Goal: Task Accomplishment & Management: Complete application form

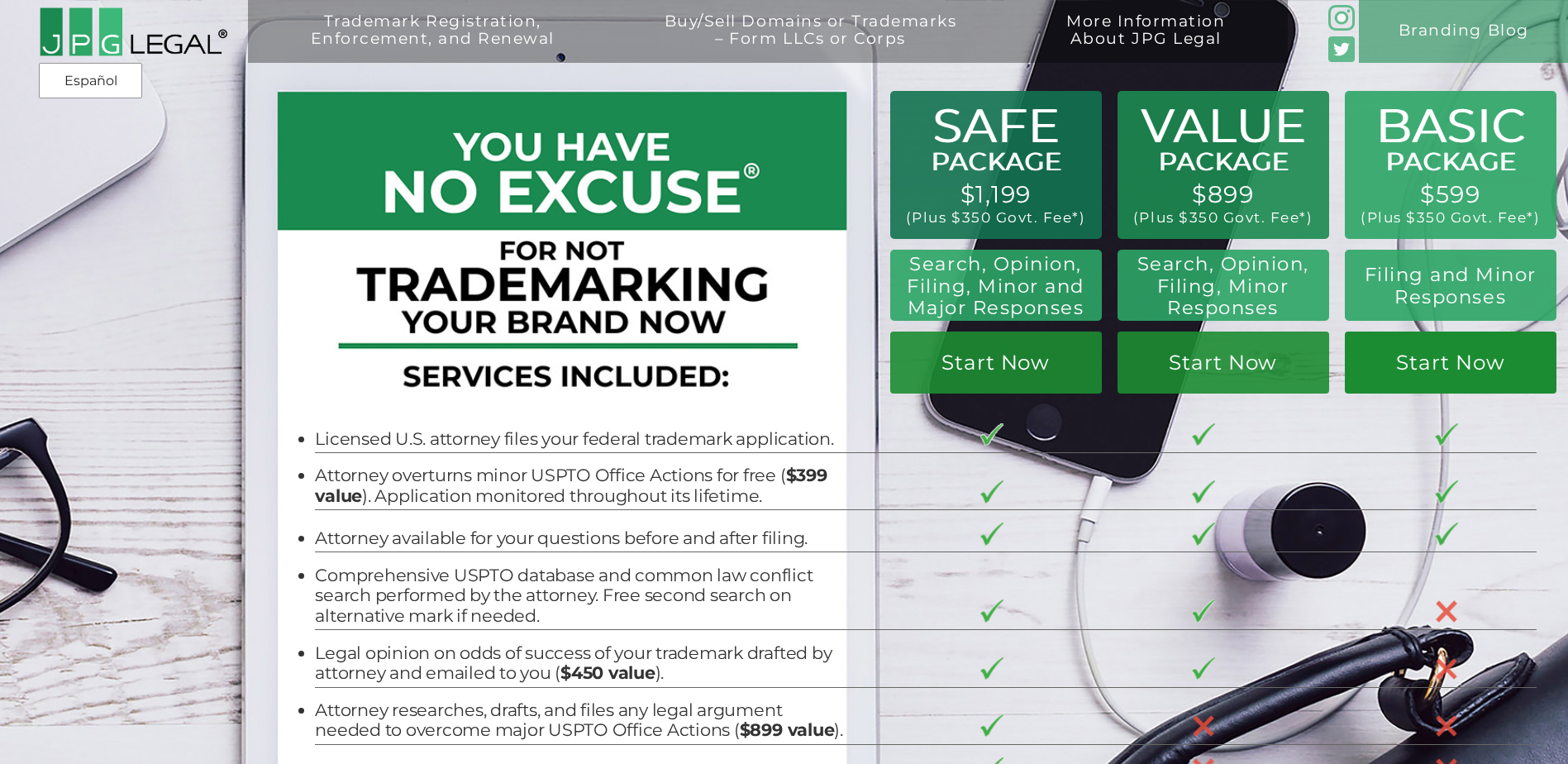
click at [1449, 363] on link "Start Now" at bounding box center [1451, 363] width 212 height 62
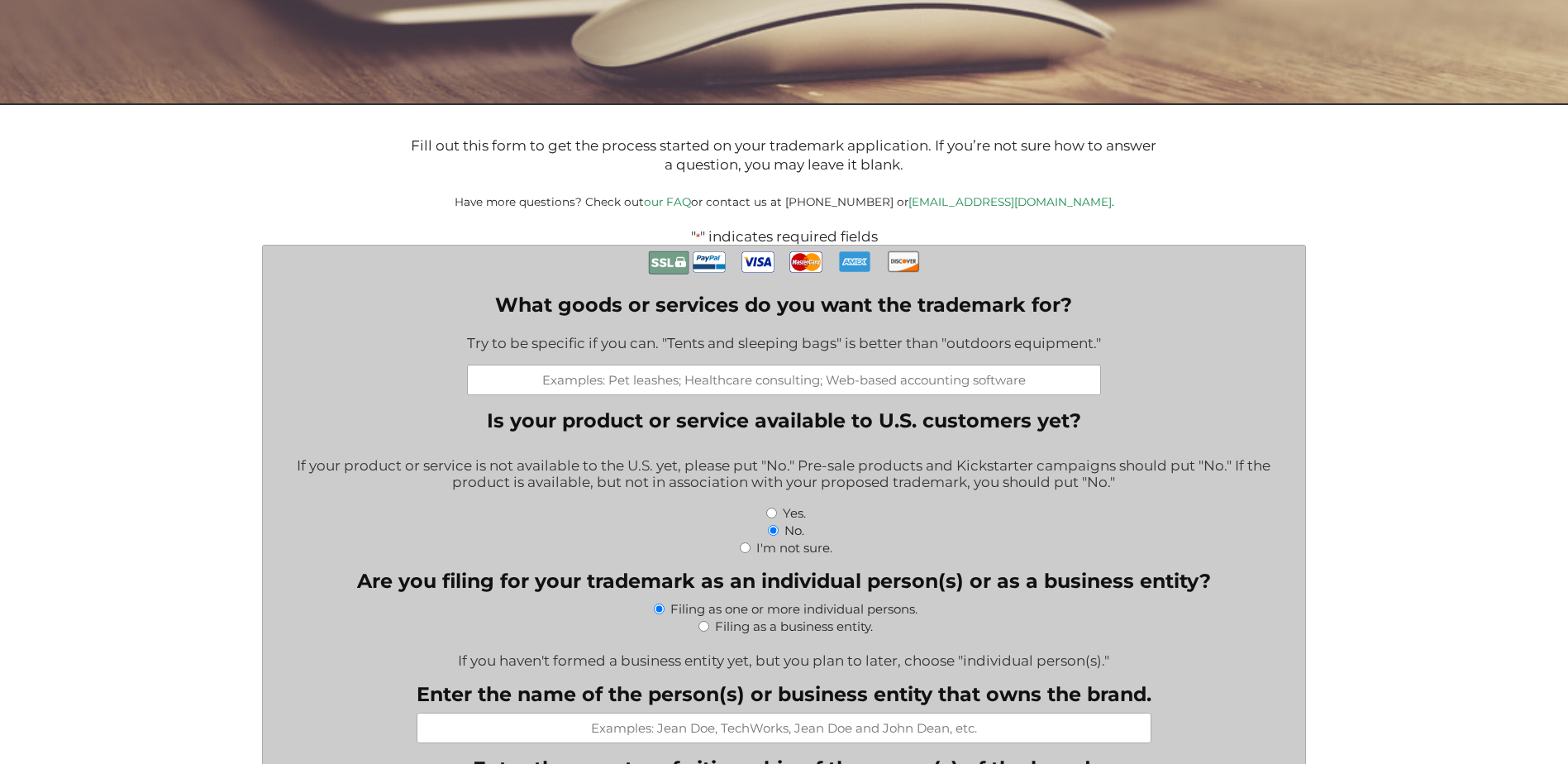
scroll to position [579, 0]
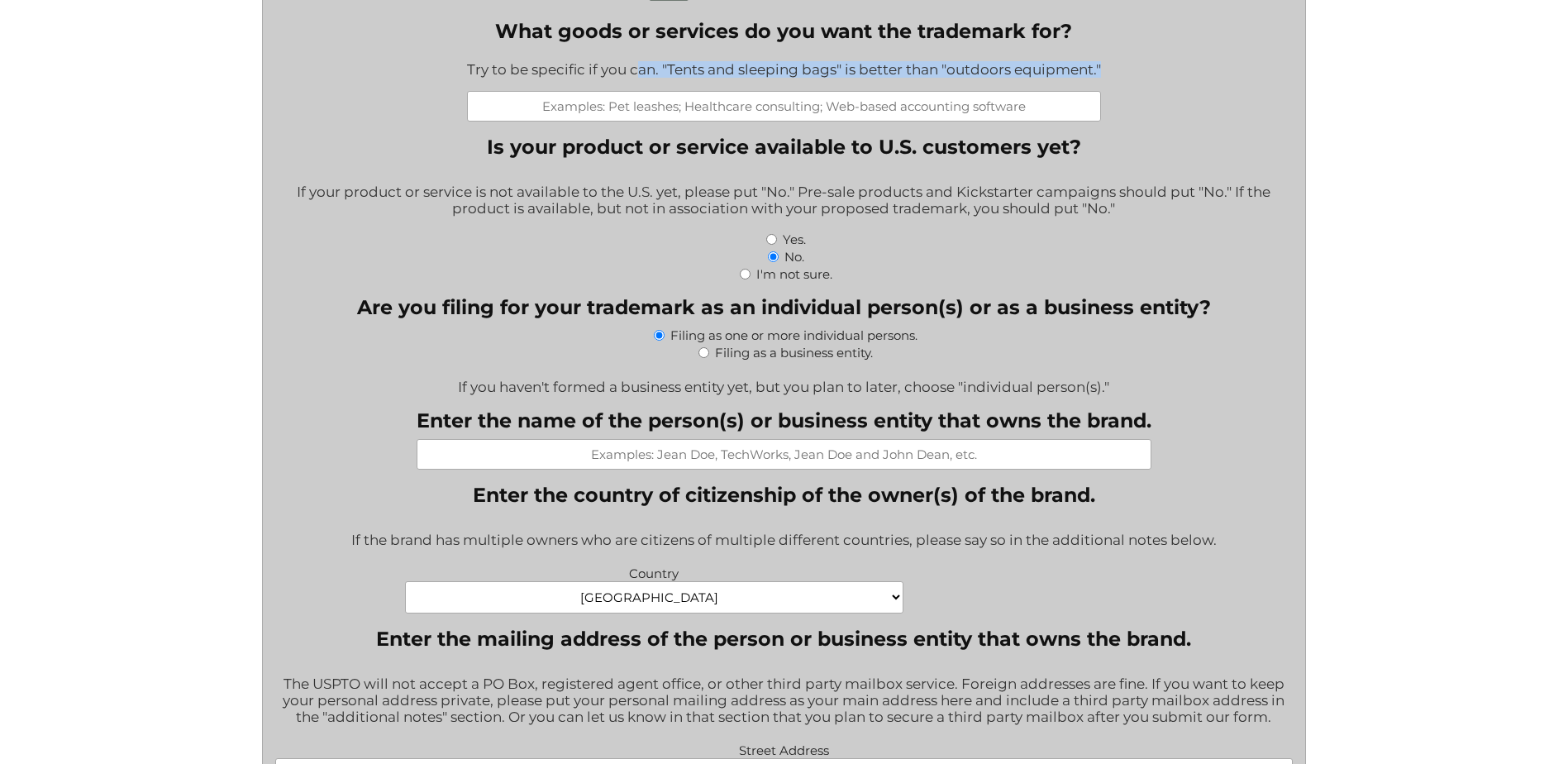
click at [633, 95] on div "What goods or services do you want the trademark for? Try to be specific if you…" at bounding box center [784, 70] width 634 height 102
click at [634, 111] on input "What goods or services do you want the trademark for?" at bounding box center [784, 107] width 634 height 31
paste input "From Pellets to Parts"
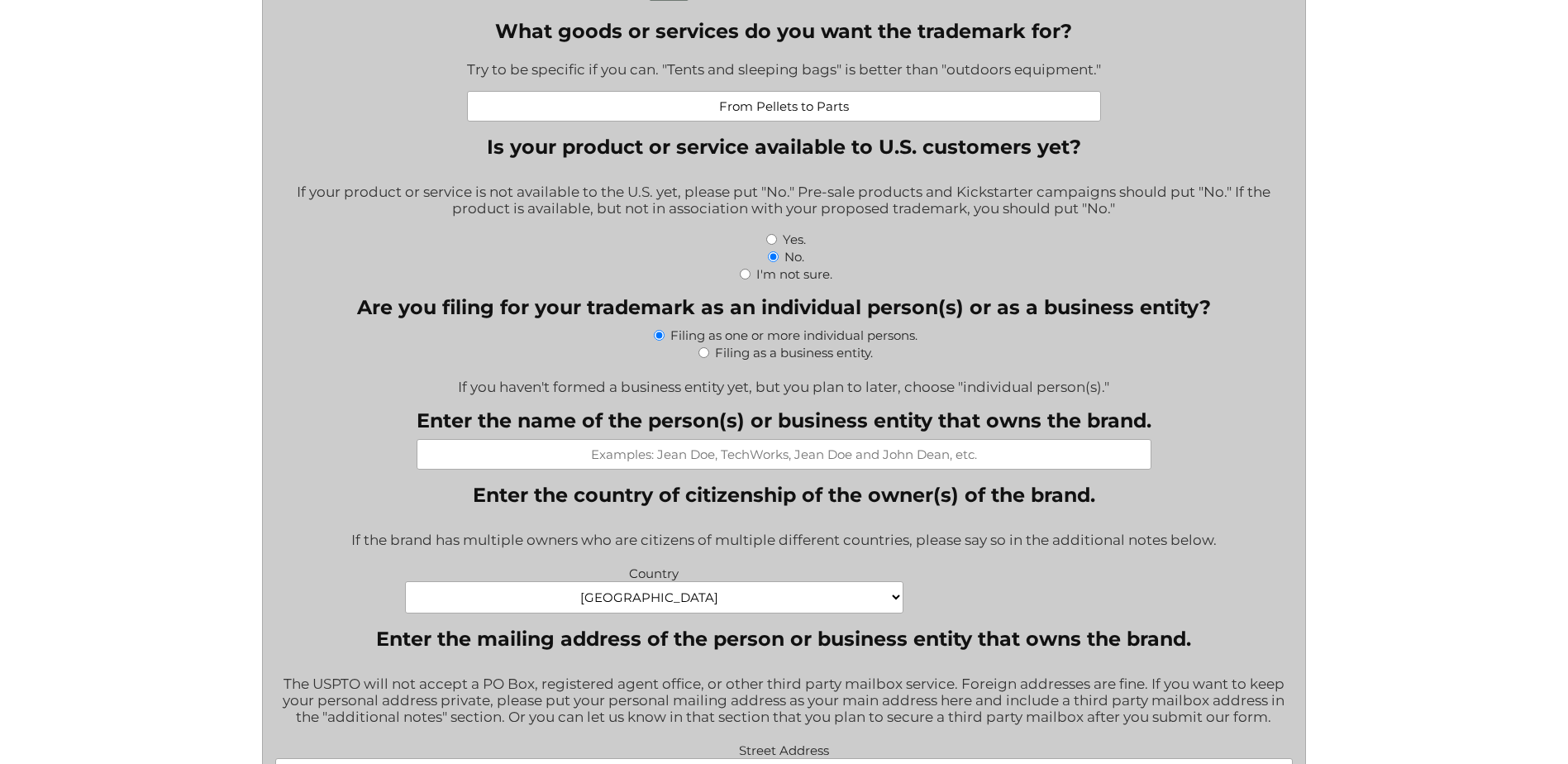
type input "From Pellets to Parts"
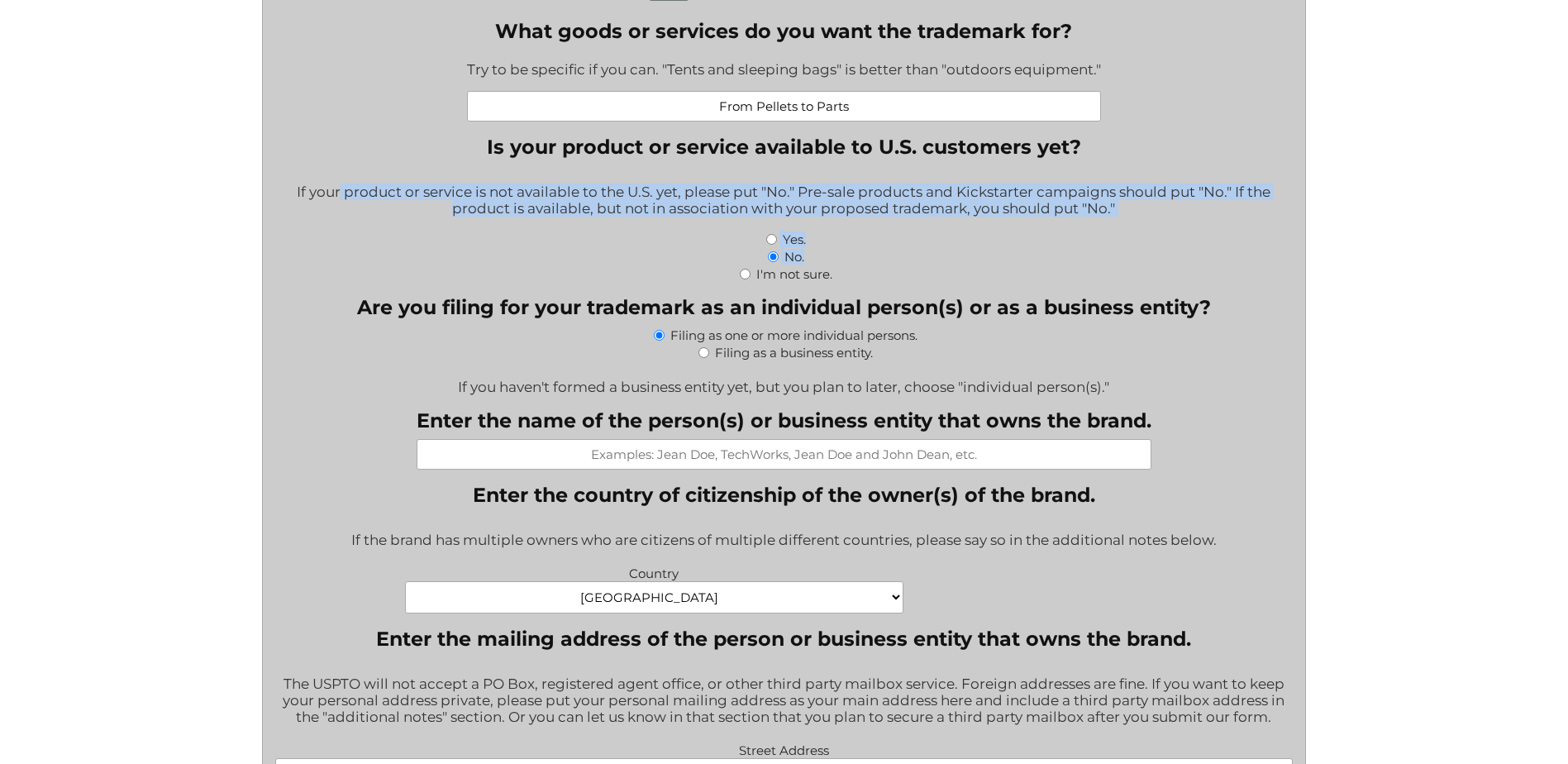
drag, startPoint x: 339, startPoint y: 196, endPoint x: 600, endPoint y: 273, distance: 272.1
click at [600, 273] on fieldset "Is your product or service available to U.S. customers yet? If your product or …" at bounding box center [784, 208] width 1017 height 147
click at [604, 269] on div "I'm not sure." at bounding box center [784, 273] width 1017 height 17
click at [775, 241] on input "Yes." at bounding box center [771, 239] width 10 height 10
radio input "true"
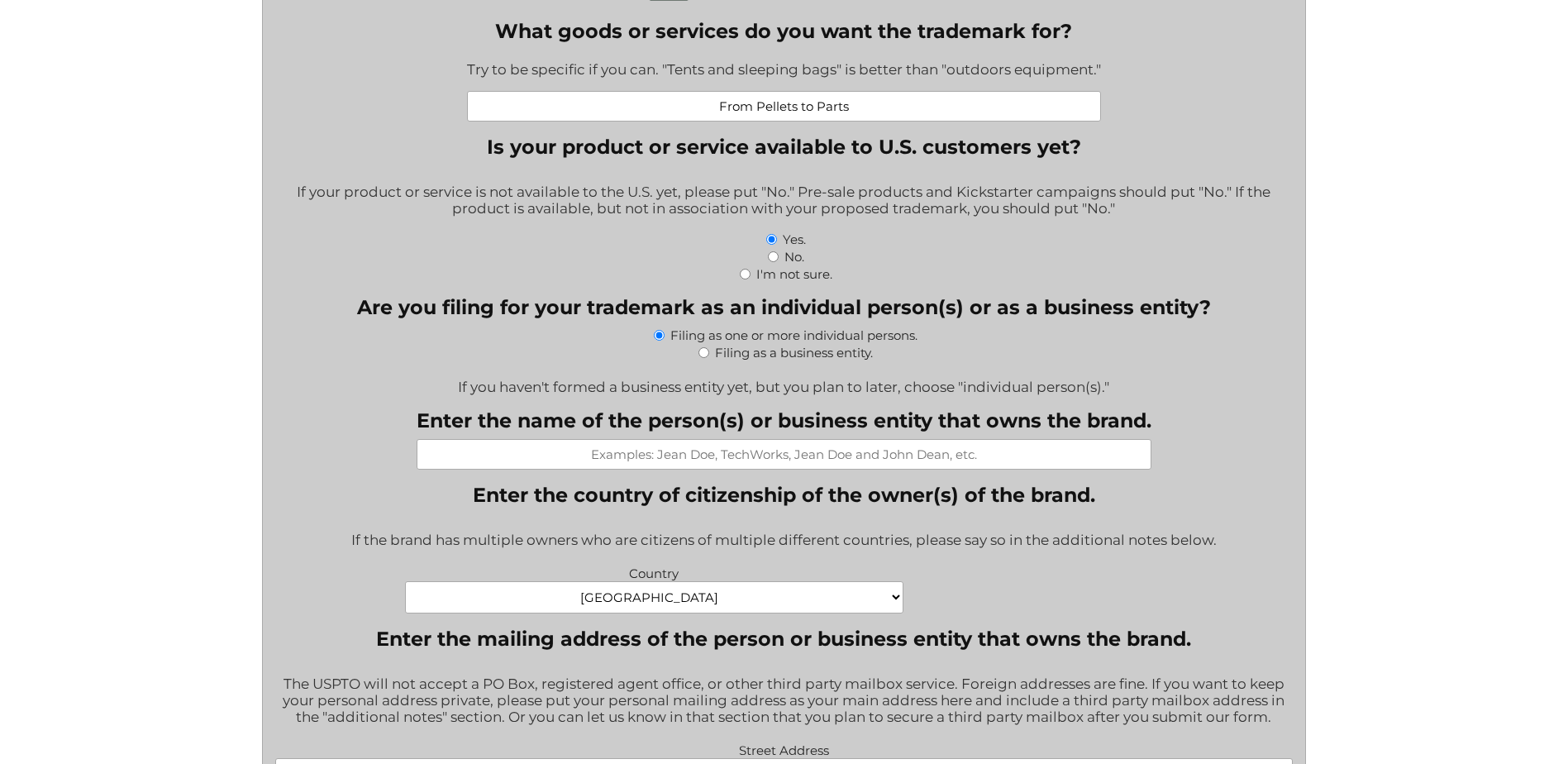
click at [472, 357] on div "Filing as a business entity." at bounding box center [784, 351] width 1017 height 17
click at [755, 360] on label "Filing as a business entity." at bounding box center [793, 352] width 158 height 16
click at [709, 357] on input "Filing as a business entity." at bounding box center [704, 352] width 10 height 10
radio input "true"
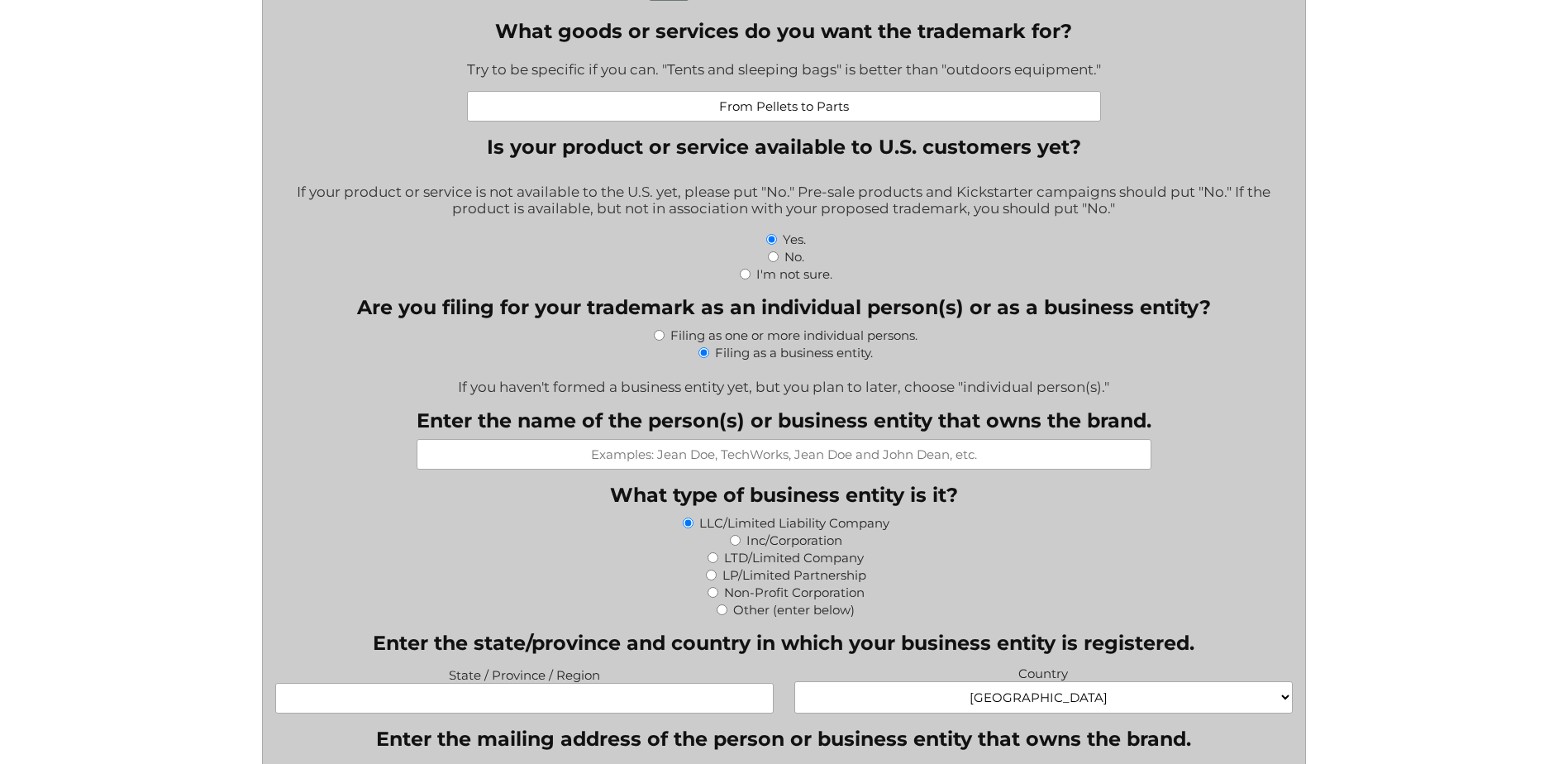
click at [667, 455] on input "Enter the name of the person(s) or business entity that owns the brand." at bounding box center [784, 455] width 735 height 31
type input "Genesis Medical Plastics"
click at [571, 698] on input "State / Province / Region" at bounding box center [525, 699] width 499 height 31
type input "[US_STATE]"
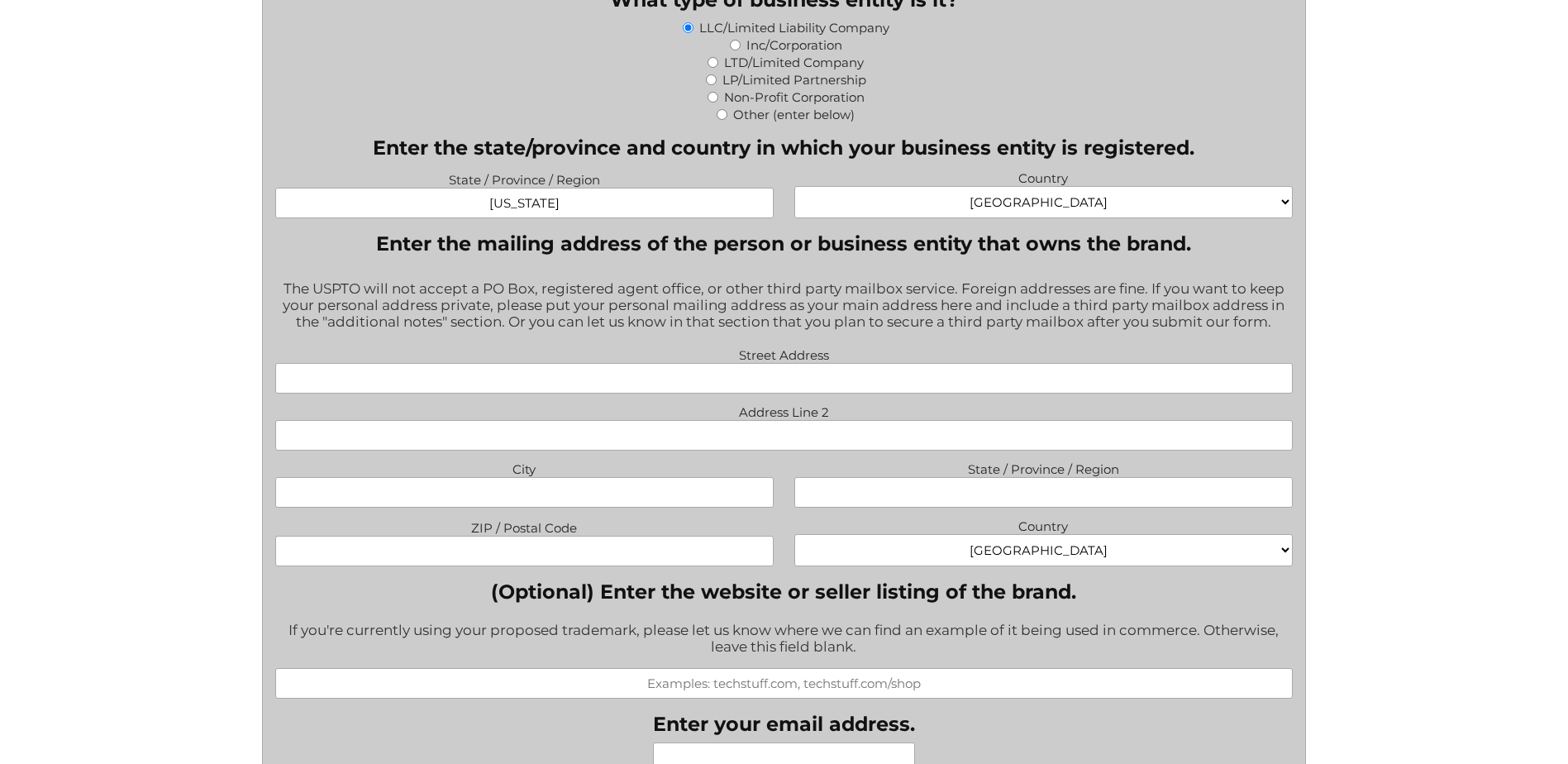
click at [728, 376] on input "Street Address" at bounding box center [784, 378] width 1017 height 31
type input "[STREET_ADDRESS]"
type input "Cypress"
type input "[US_STATE]"
type input "77429"
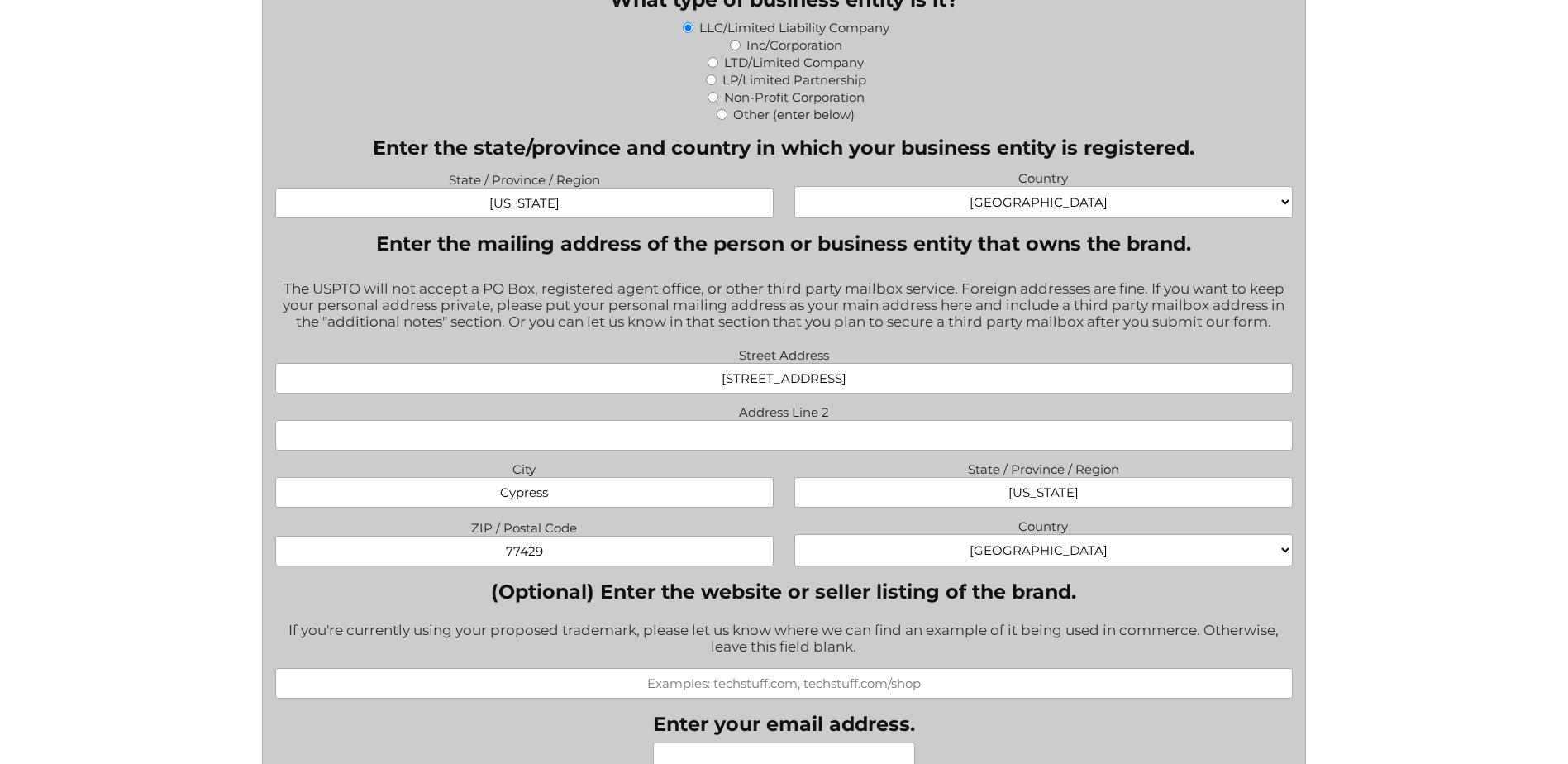
type input "[PERSON_NAME][EMAIL_ADDRESS][DOMAIN_NAME]"
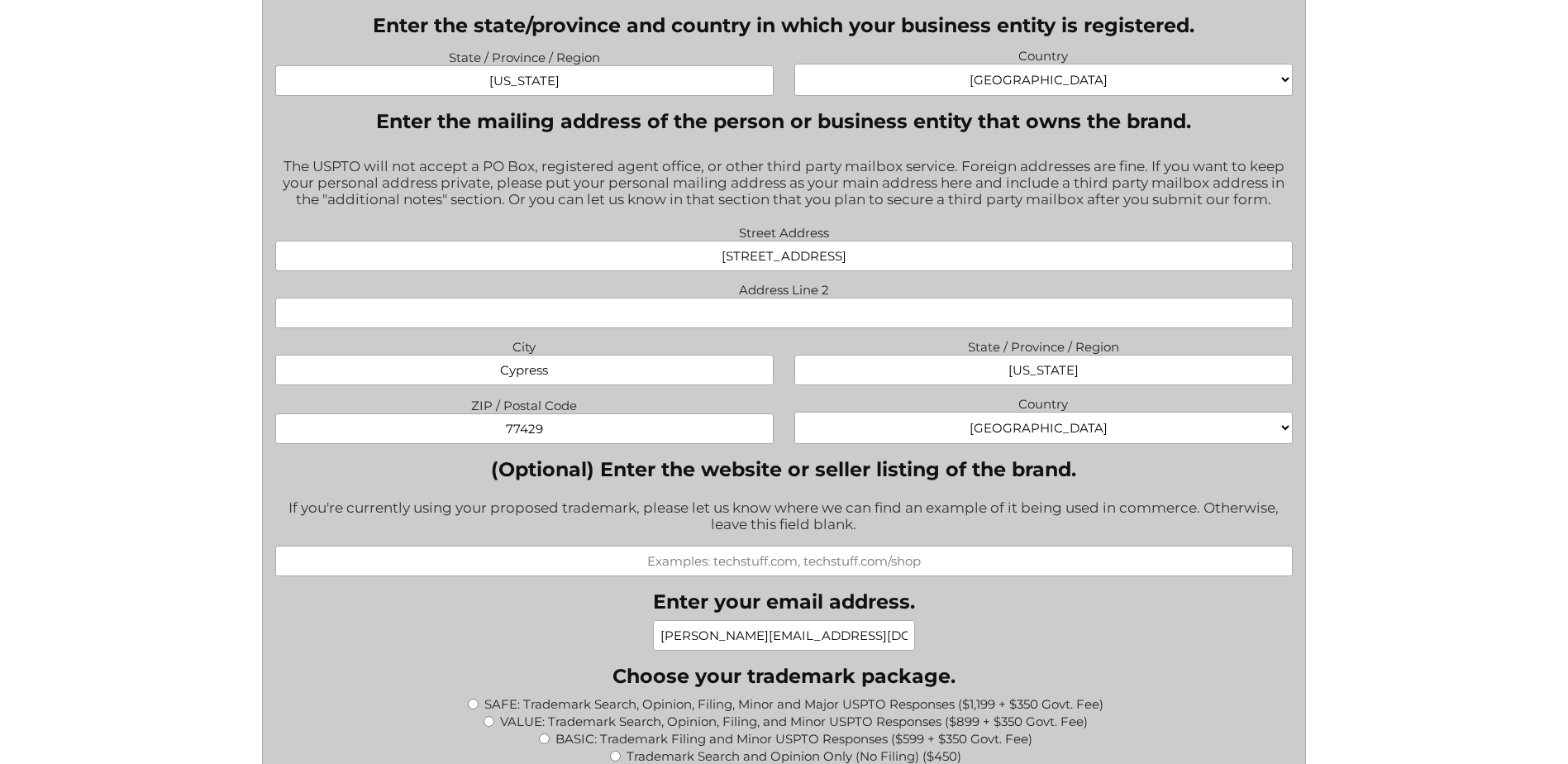
scroll to position [1239, 0]
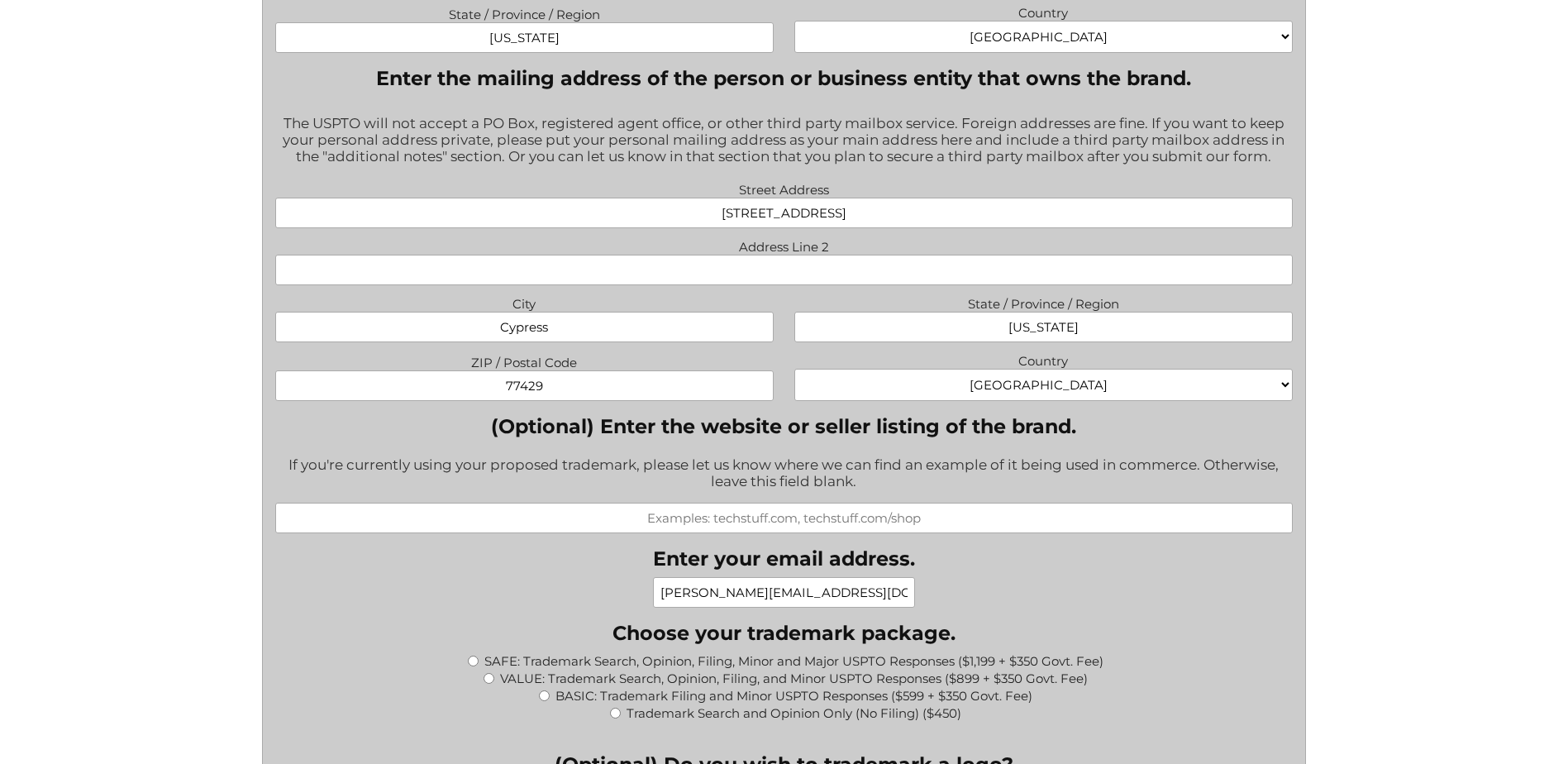
click at [662, 523] on input "(Optional) Enter the website or seller listing of the brand." at bounding box center [784, 518] width 1017 height 31
click at [849, 512] on input "(Optional) Enter the website or seller listing of the brand." at bounding box center [784, 518] width 1017 height 31
click at [936, 521] on input "(Optional) Enter the website or seller listing of the brand." at bounding box center [784, 518] width 1017 height 31
drag, startPoint x: 936, startPoint y: 521, endPoint x: 688, endPoint y: 537, distance: 248.5
click at [688, 533] on input "(Optional) Enter the website or seller listing of the brand." at bounding box center [784, 518] width 1017 height 31
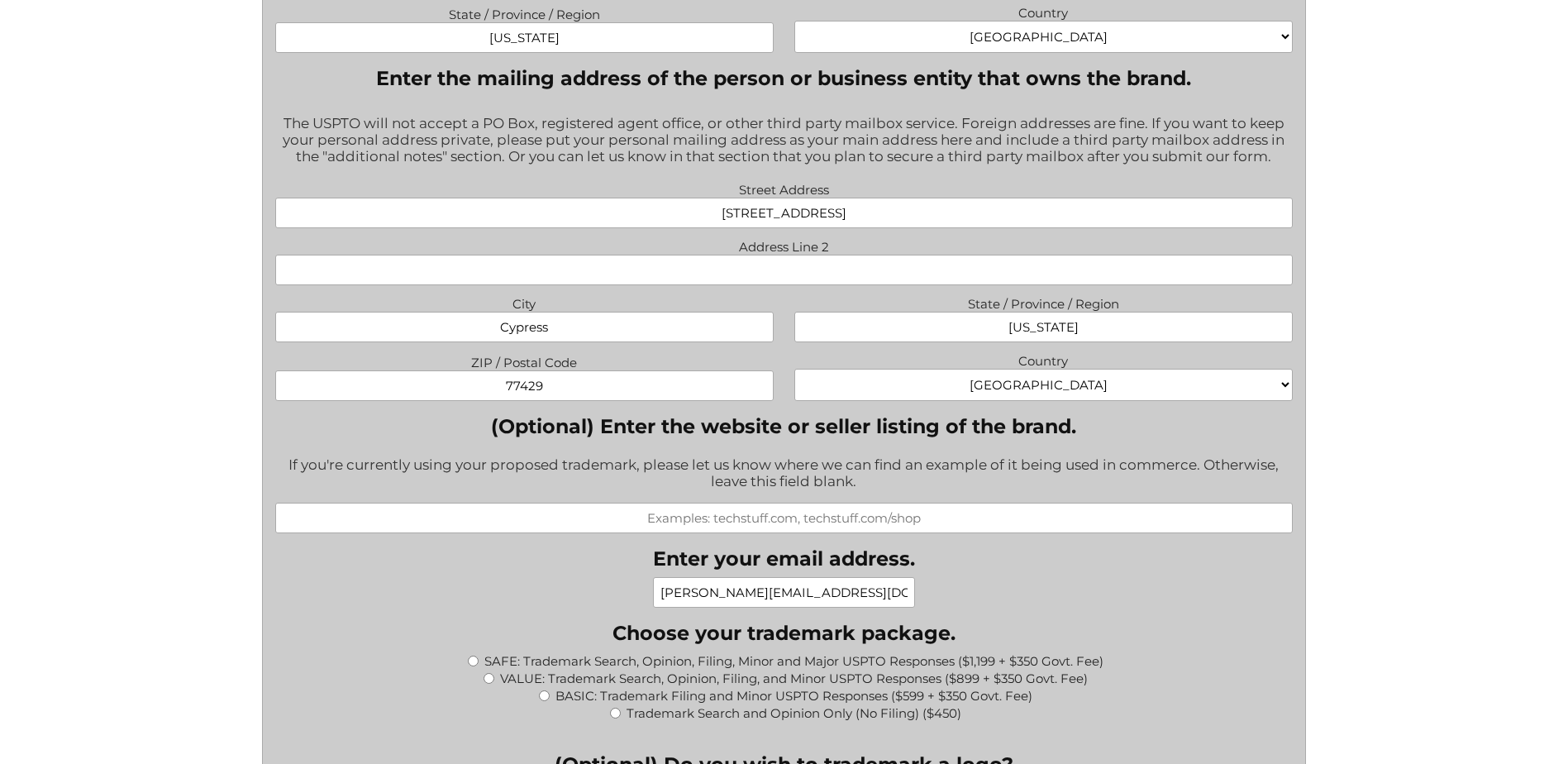
click at [725, 521] on input "(Optional) Enter the website or seller listing of the brand." at bounding box center [784, 518] width 1017 height 31
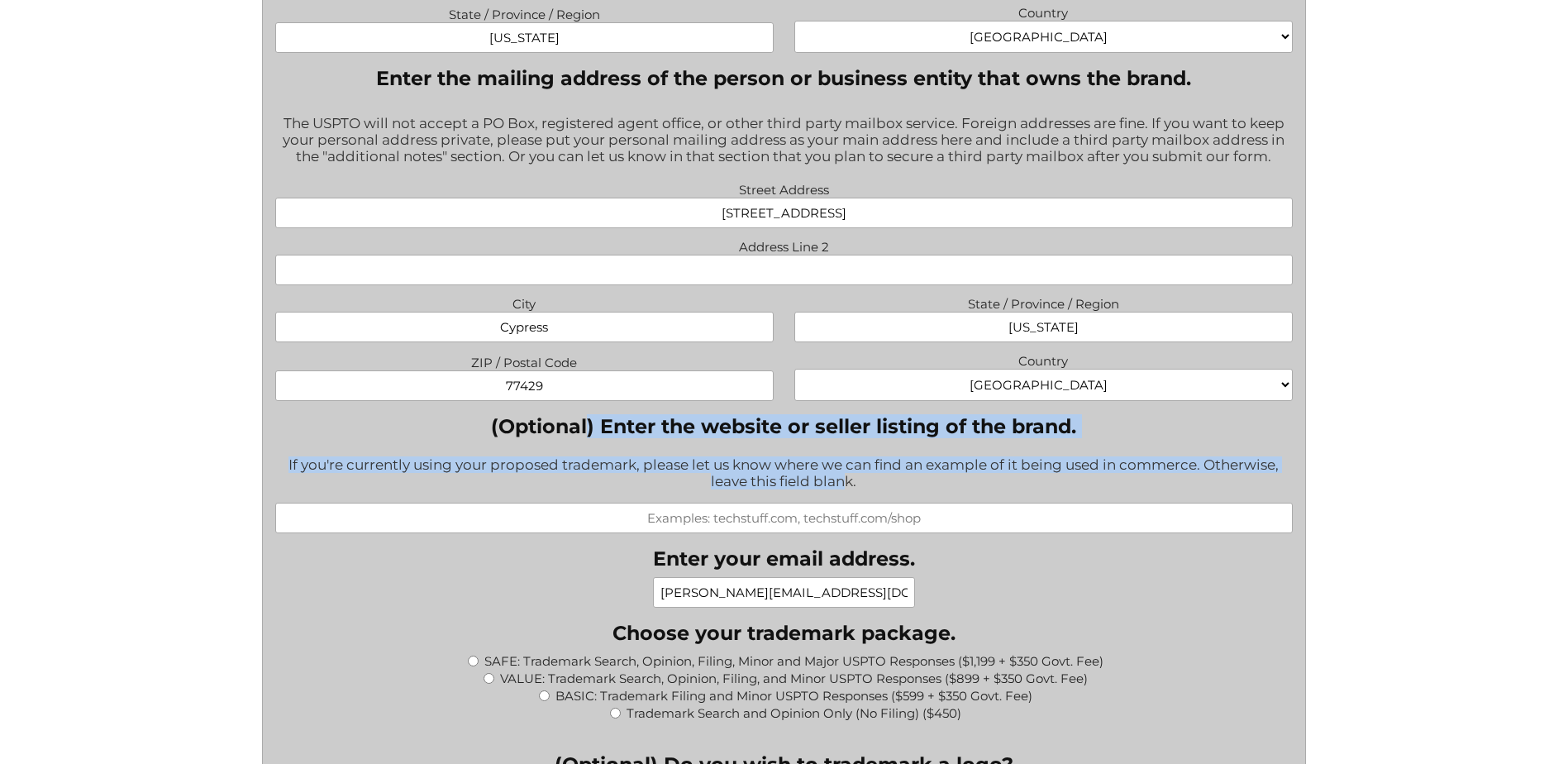
drag, startPoint x: 614, startPoint y: 423, endPoint x: 845, endPoint y: 488, distance: 240.0
click at [845, 488] on div "(Optional) Enter the website or seller listing of the brand. If you're currentl…" at bounding box center [784, 474] width 1017 height 119
drag, startPoint x: 845, startPoint y: 488, endPoint x: 820, endPoint y: 488, distance: 25.0
click at [843, 492] on div "If you're currently using your proposed trademark, please let us know where we …" at bounding box center [784, 474] width 1017 height 57
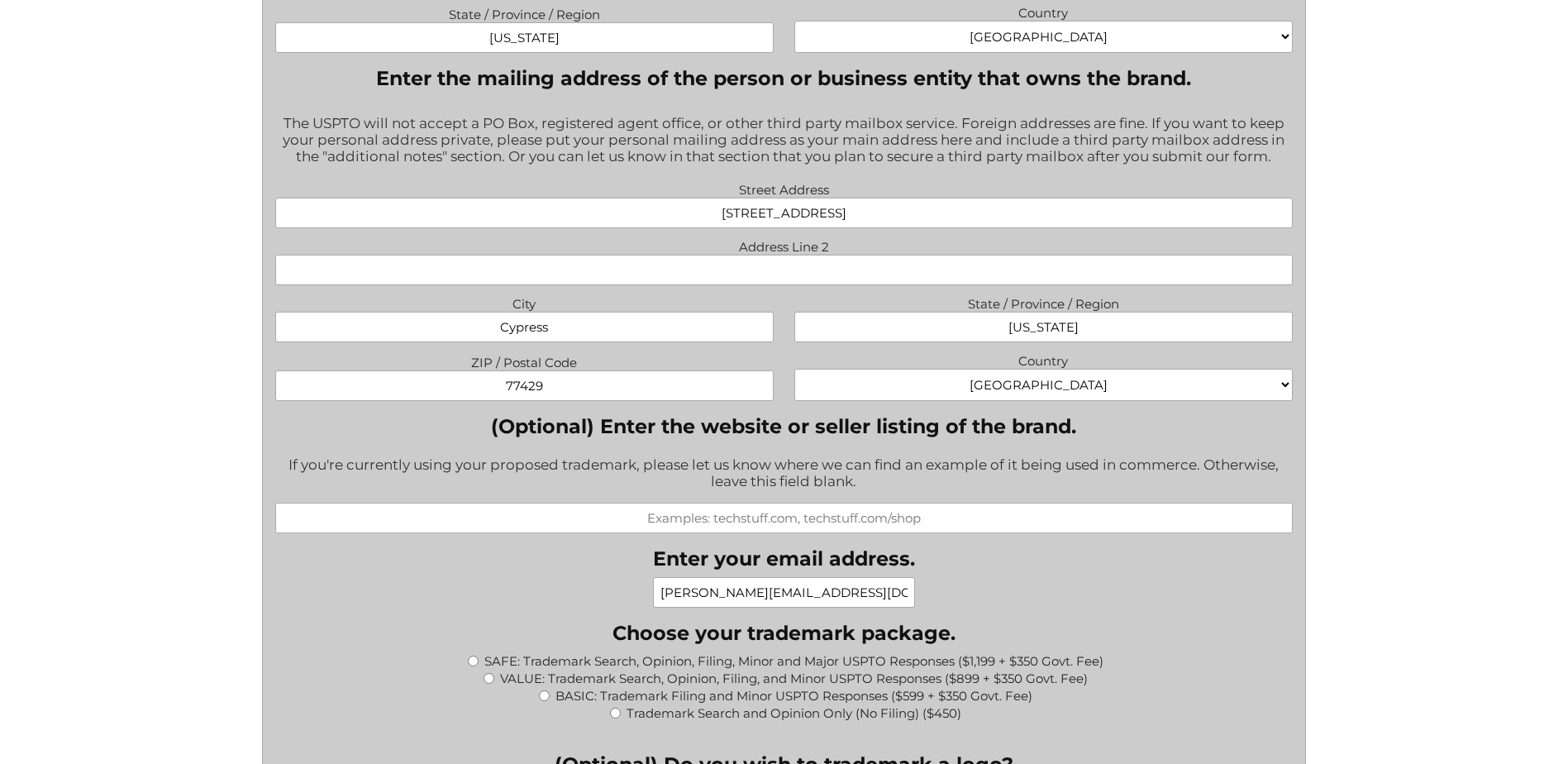
click at [707, 517] on input "(Optional) Enter the website or seller listing of the brand." at bounding box center [784, 518] width 1017 height 31
type input "Genesis Medical Plastics"
click at [838, 594] on input "[PERSON_NAME][EMAIL_ADDRESS][DOMAIN_NAME]" at bounding box center [784, 593] width 262 height 31
drag, startPoint x: 789, startPoint y: 599, endPoint x: 767, endPoint y: 599, distance: 22.0
click at [767, 599] on input "[PERSON_NAME][EMAIL_ADDRESS][DOMAIN_NAME]" at bounding box center [784, 593] width 262 height 31
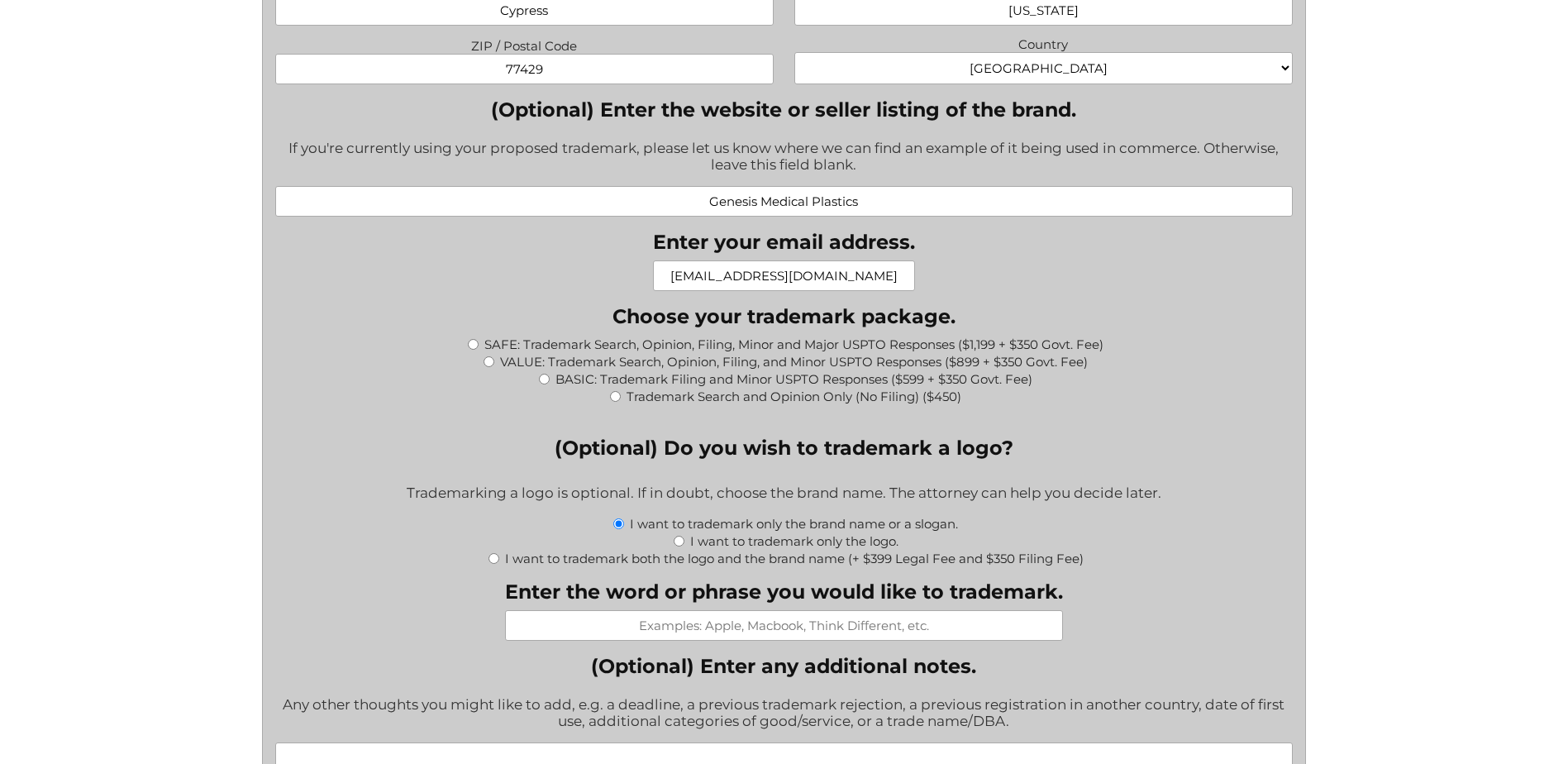
scroll to position [1569, 0]
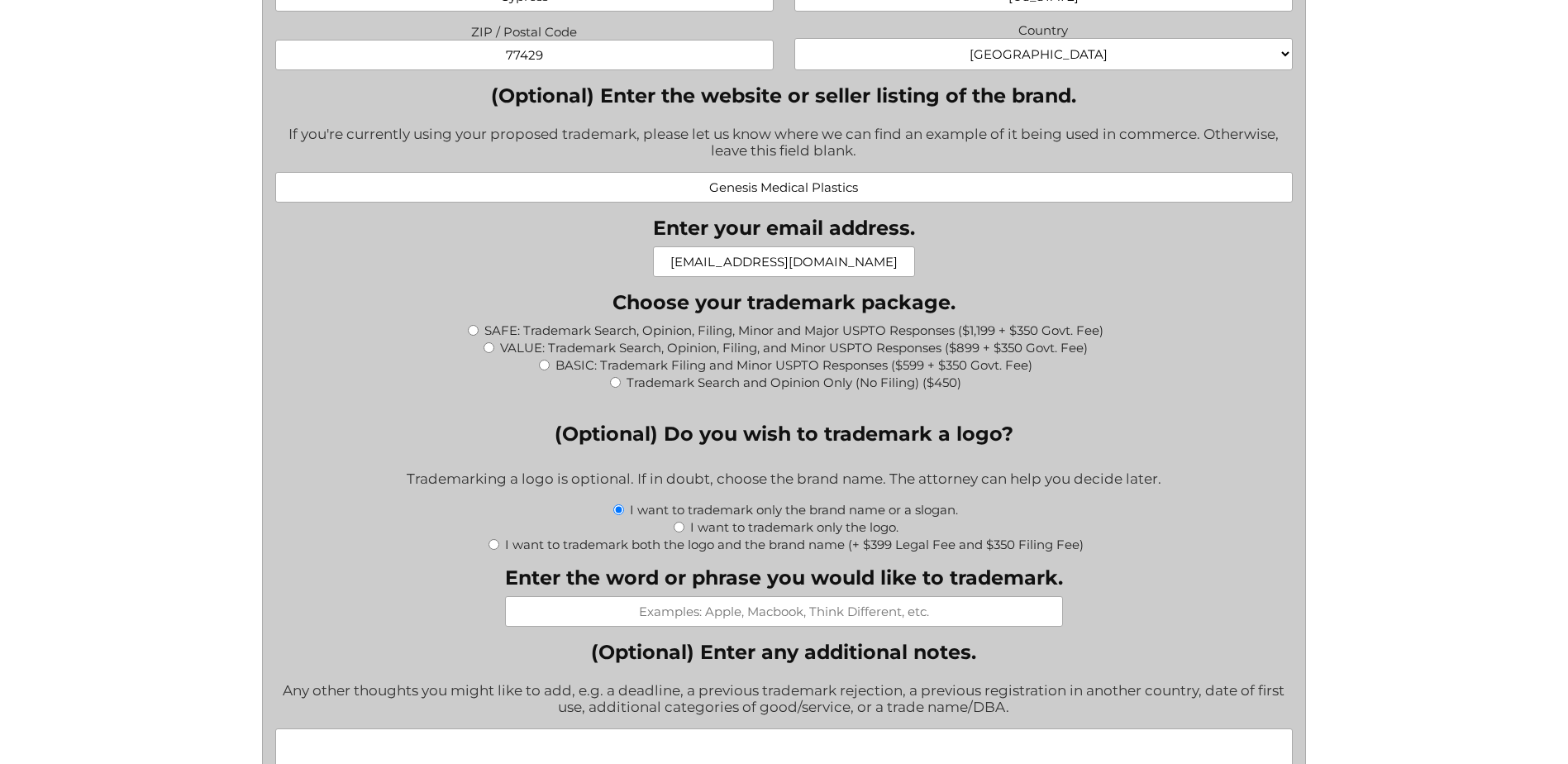
type input "[EMAIL_ADDRESS][DOMAIN_NAME]"
click at [840, 615] on input "Enter the word or phrase you would like to trademark." at bounding box center [784, 612] width 558 height 31
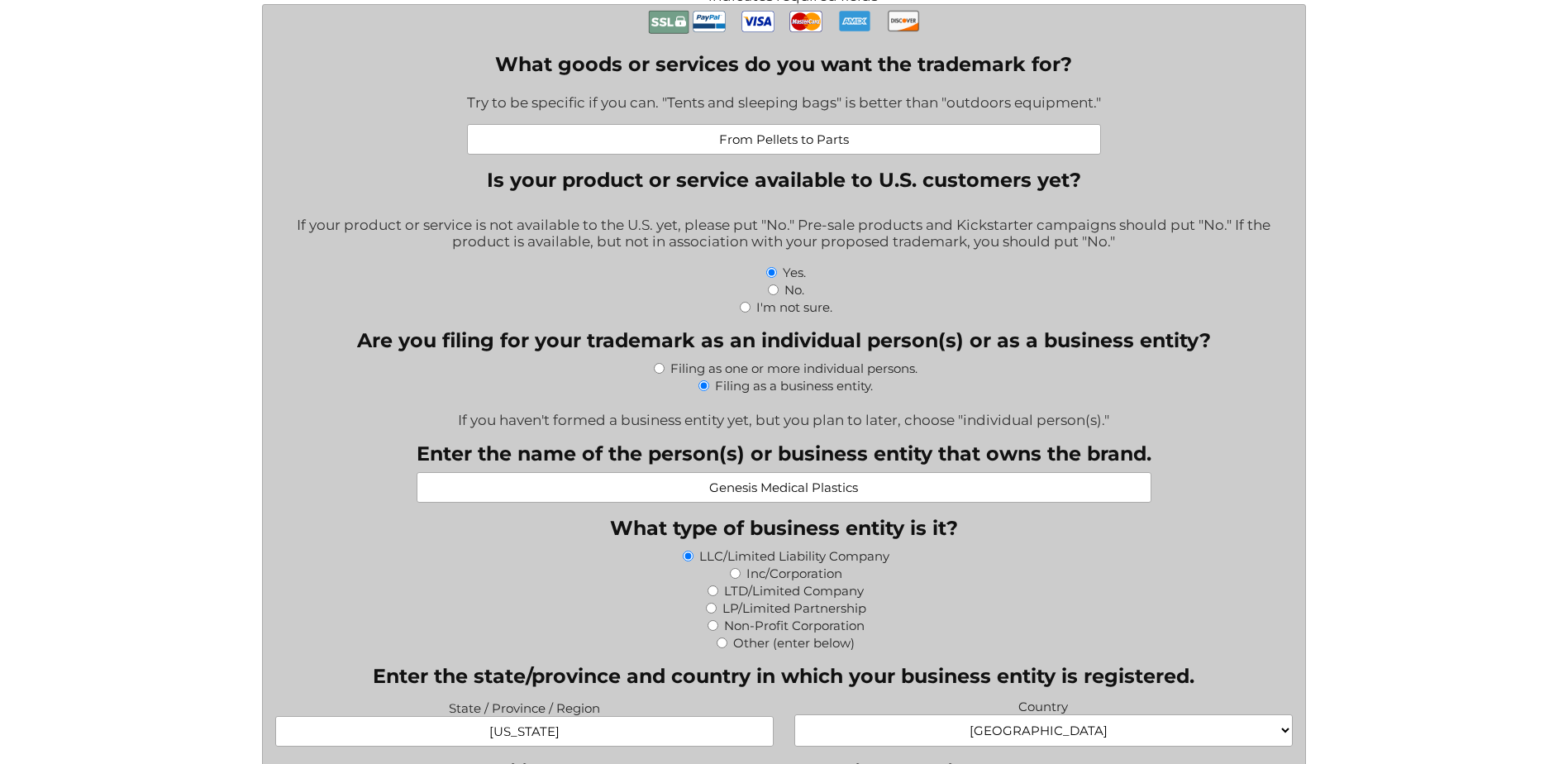
scroll to position [495, 0]
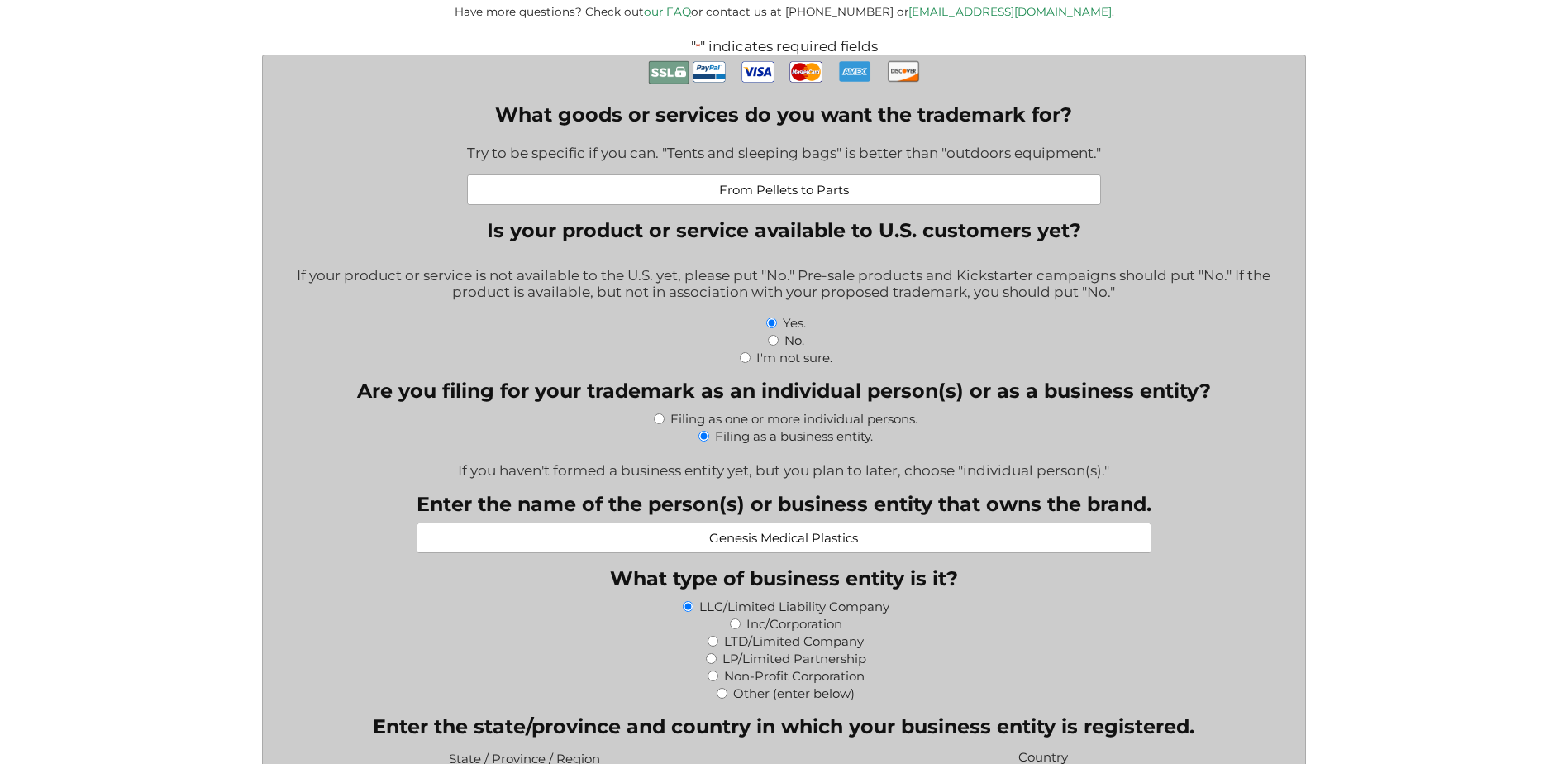
drag, startPoint x: 890, startPoint y: 196, endPoint x: 706, endPoint y: 171, distance: 185.7
click at [706, 171] on div "What goods or services do you want the trademark for? Try to be specific if you…" at bounding box center [784, 153] width 634 height 102
type input "C"
type input "Tagline for website"
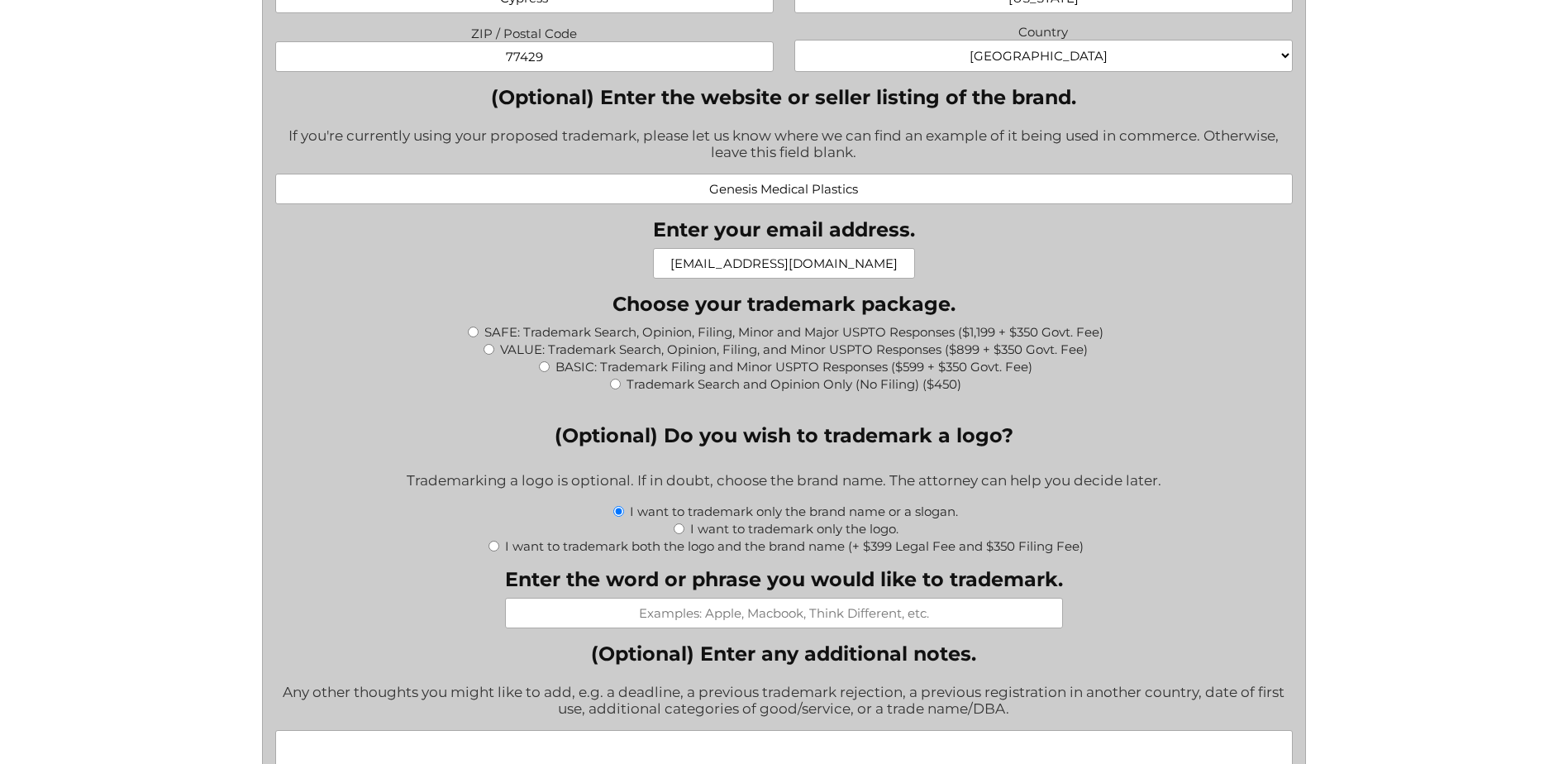
scroll to position [1569, 0]
click at [787, 603] on input "Enter the word or phrase you would like to trademark." at bounding box center [784, 612] width 558 height 31
paste input "From Pellets to Parts"
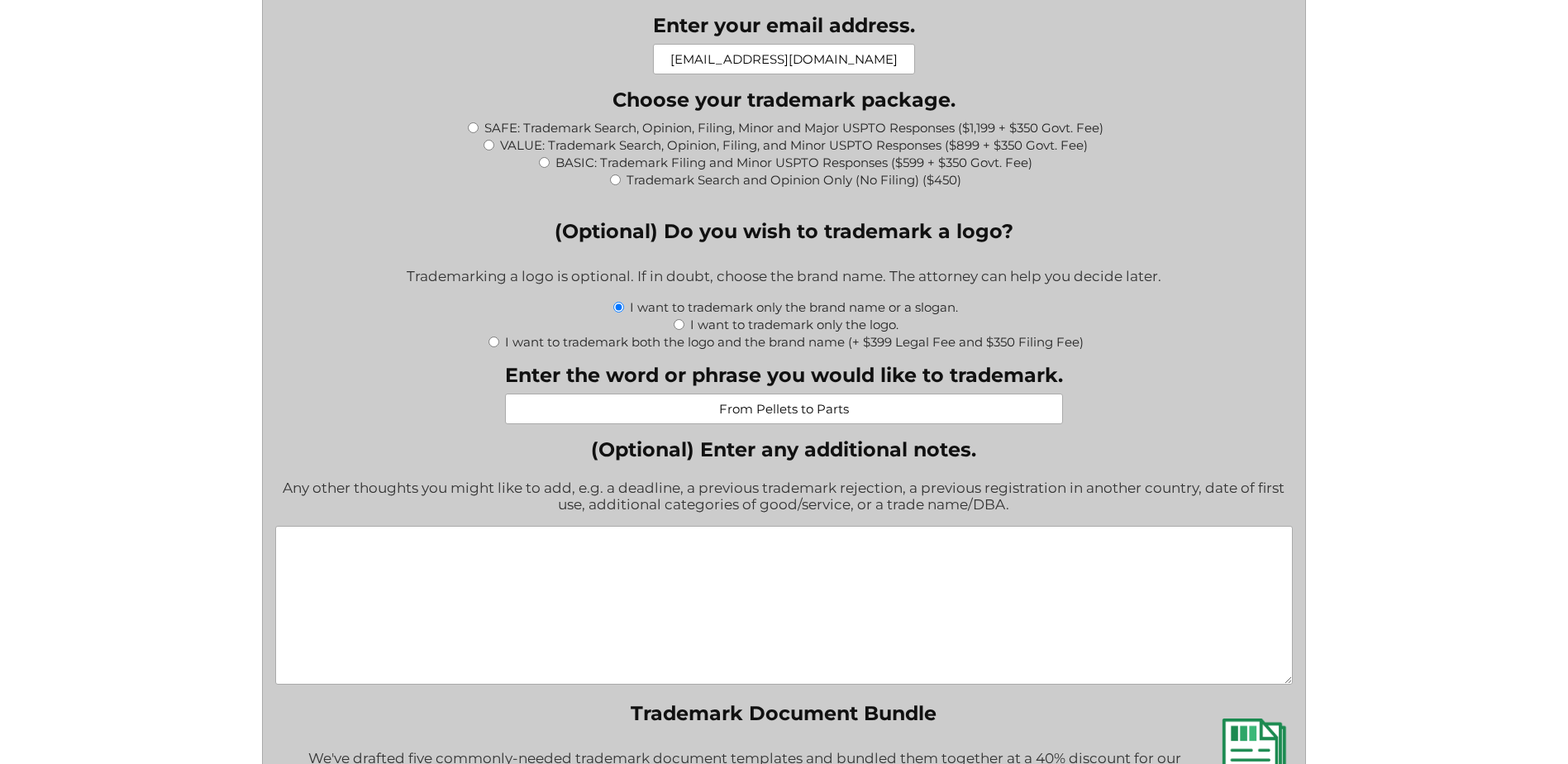
scroll to position [1735, 0]
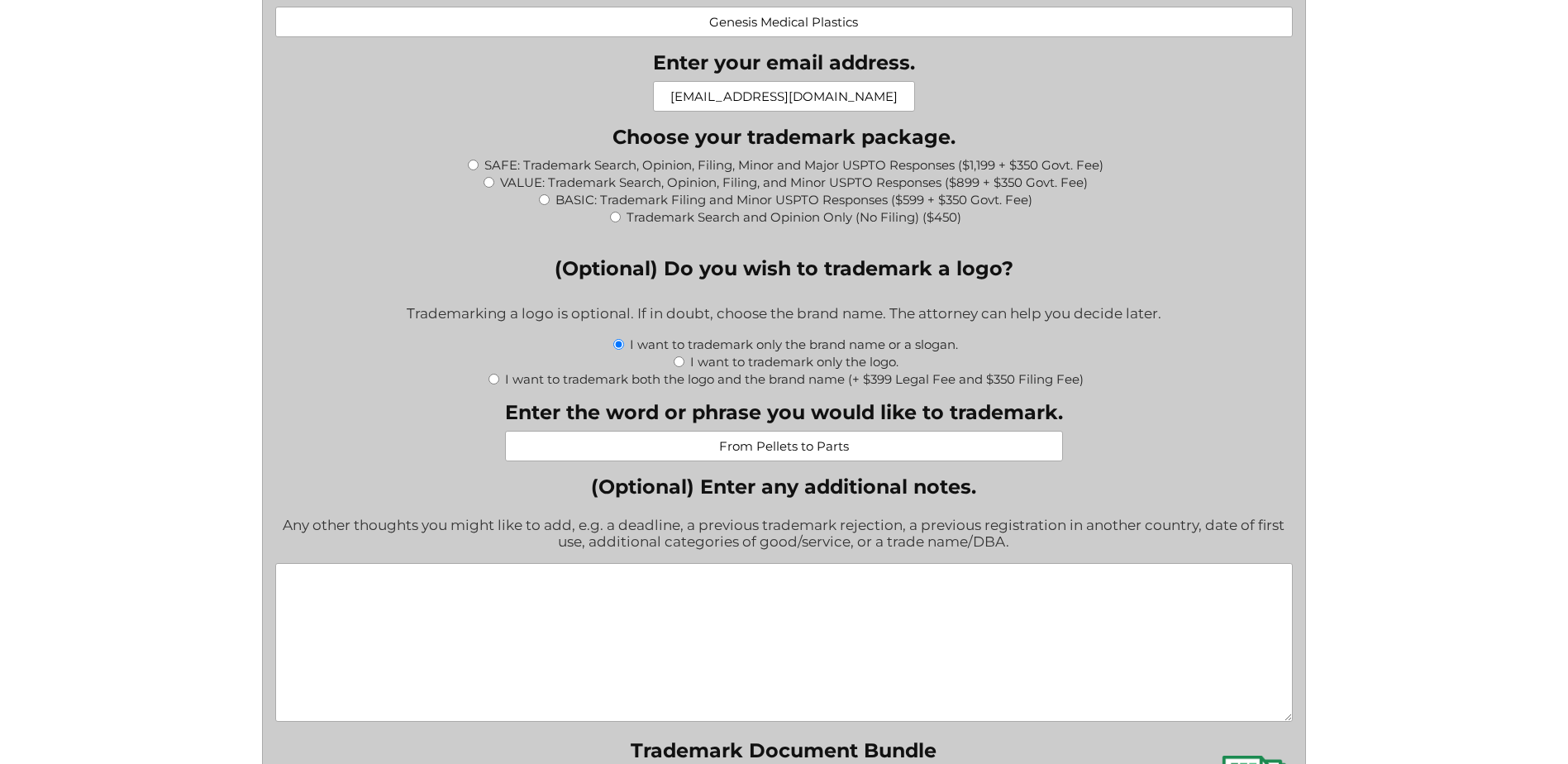
type input "From Pellets to Parts"
click at [844, 609] on textarea "(Optional) Enter any additional notes." at bounding box center [784, 642] width 1017 height 158
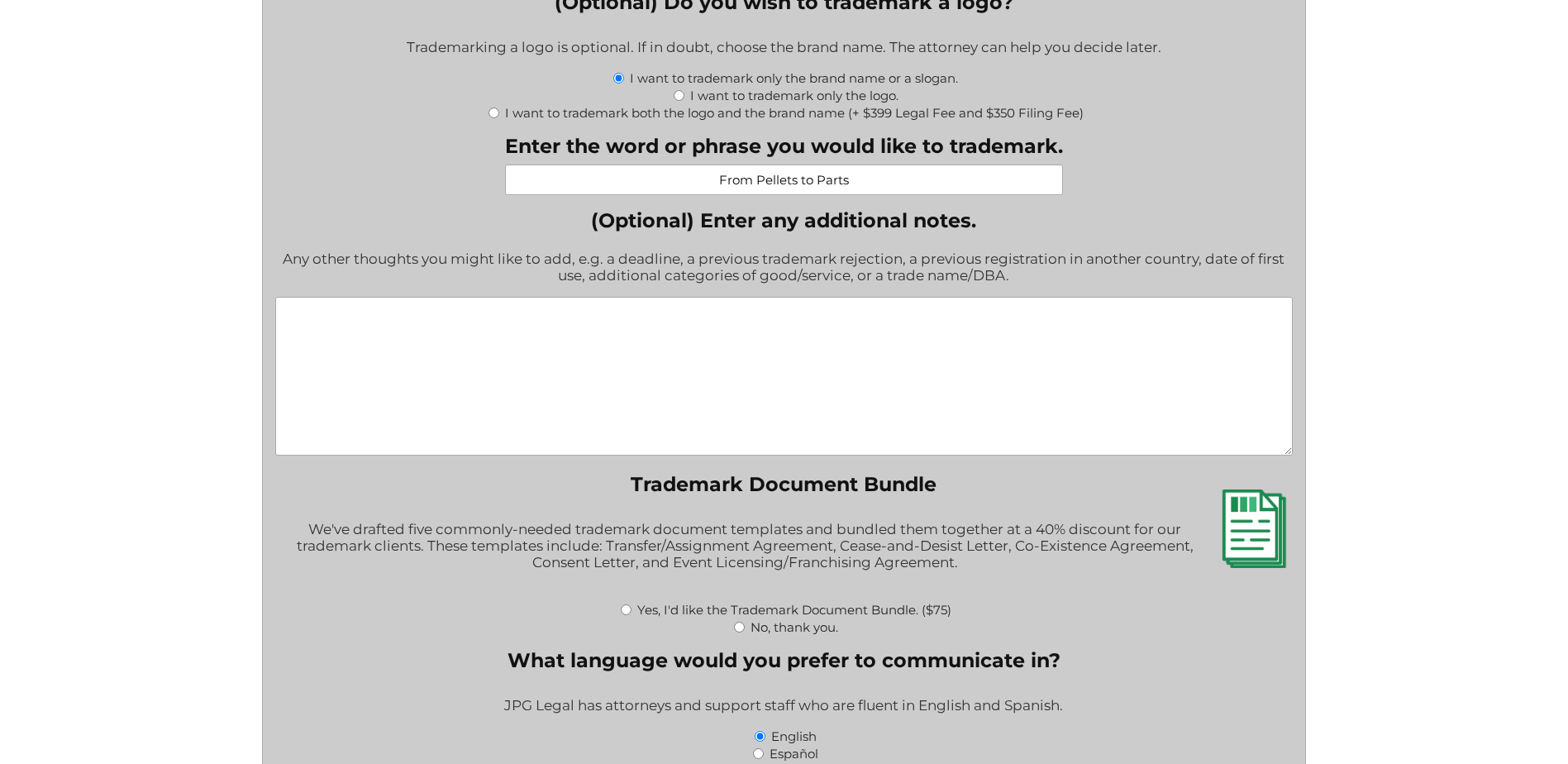
scroll to position [2314, 0]
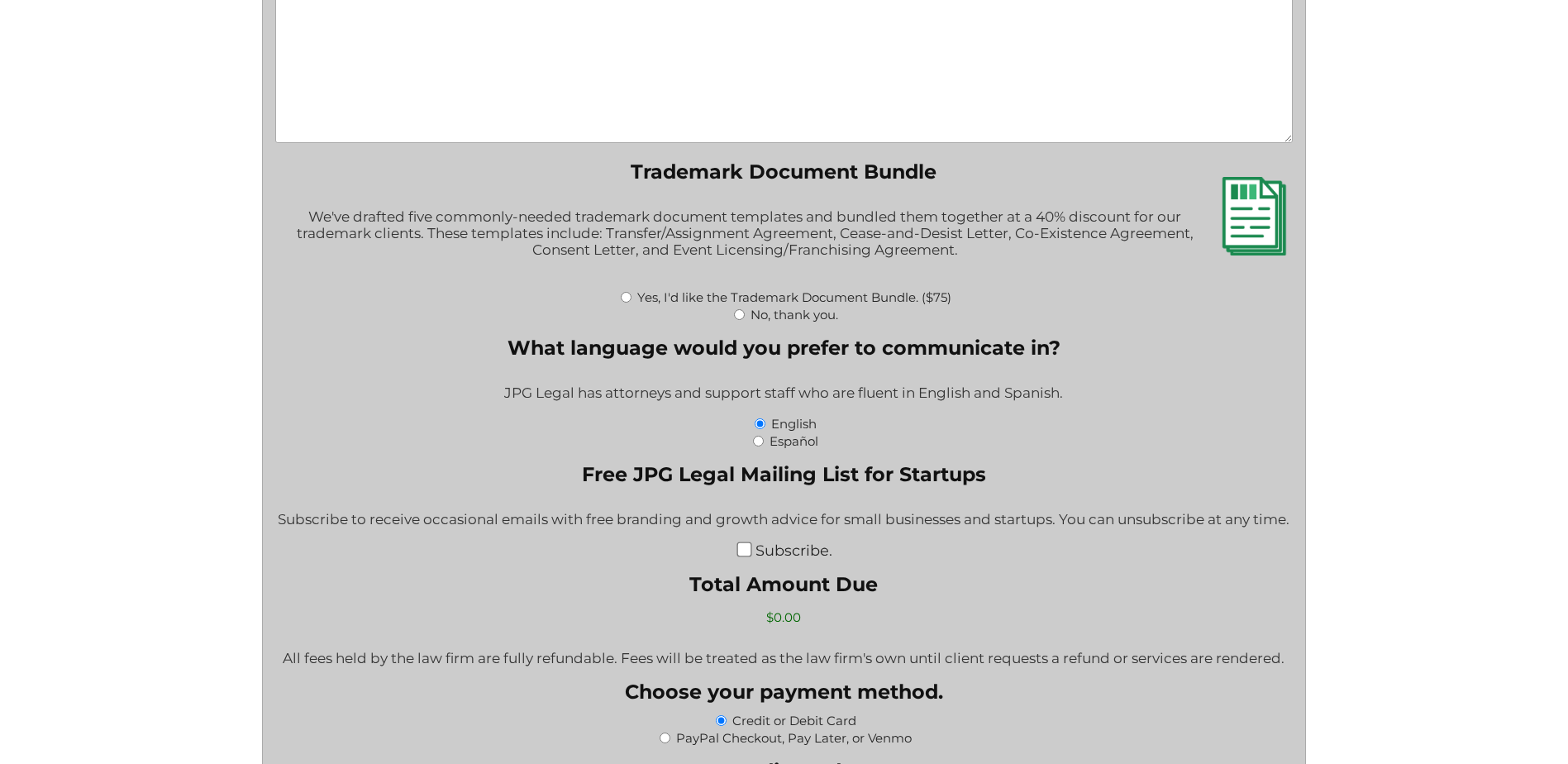
click at [762, 319] on label "No, thank you." at bounding box center [794, 314] width 88 height 16
click at [745, 319] on input "No, thank you." at bounding box center [739, 314] width 10 height 10
radio input "true"
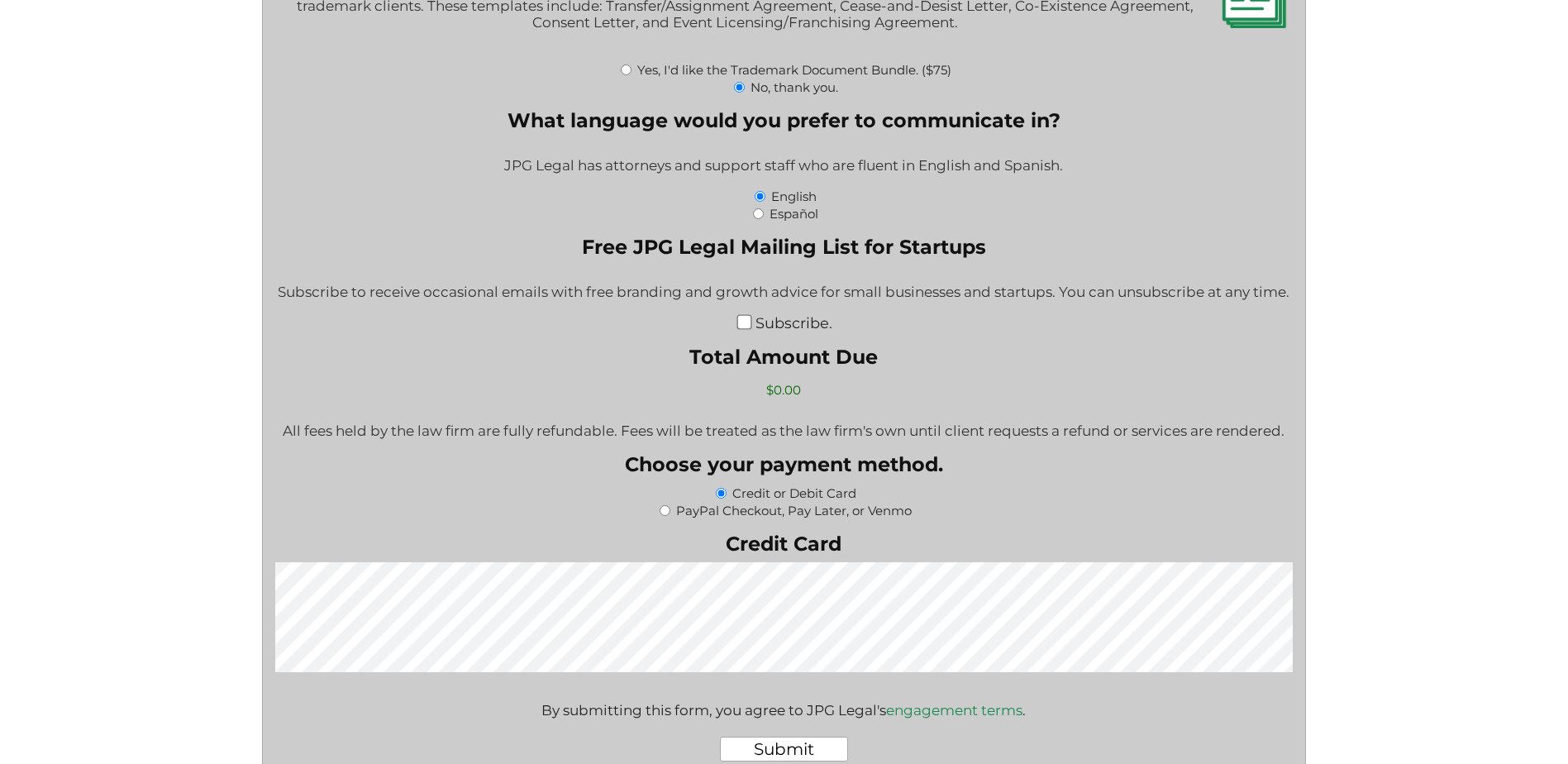
scroll to position [2562, 0]
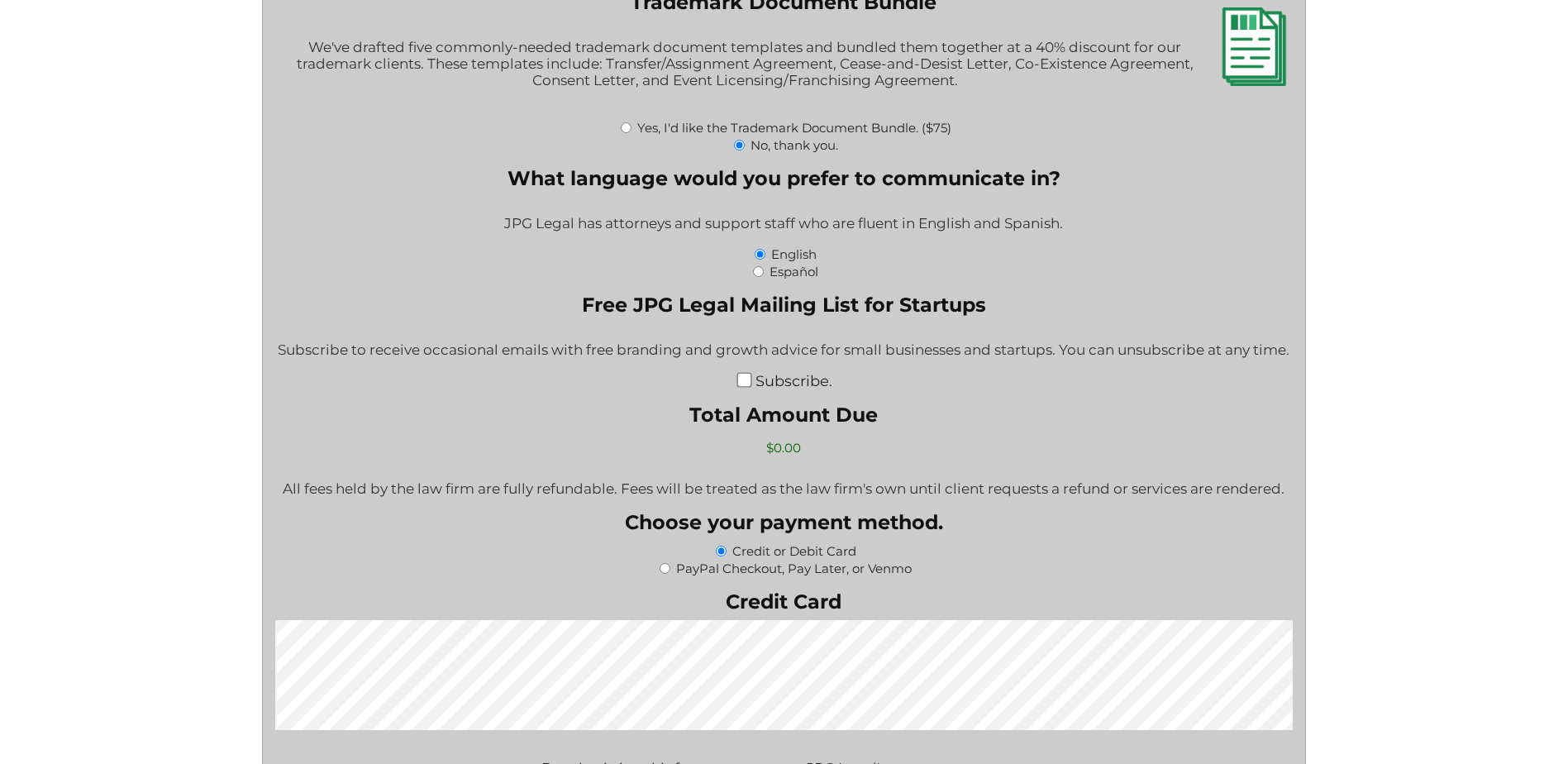
drag, startPoint x: 779, startPoint y: 655, endPoint x: 868, endPoint y: 581, distance: 115.7
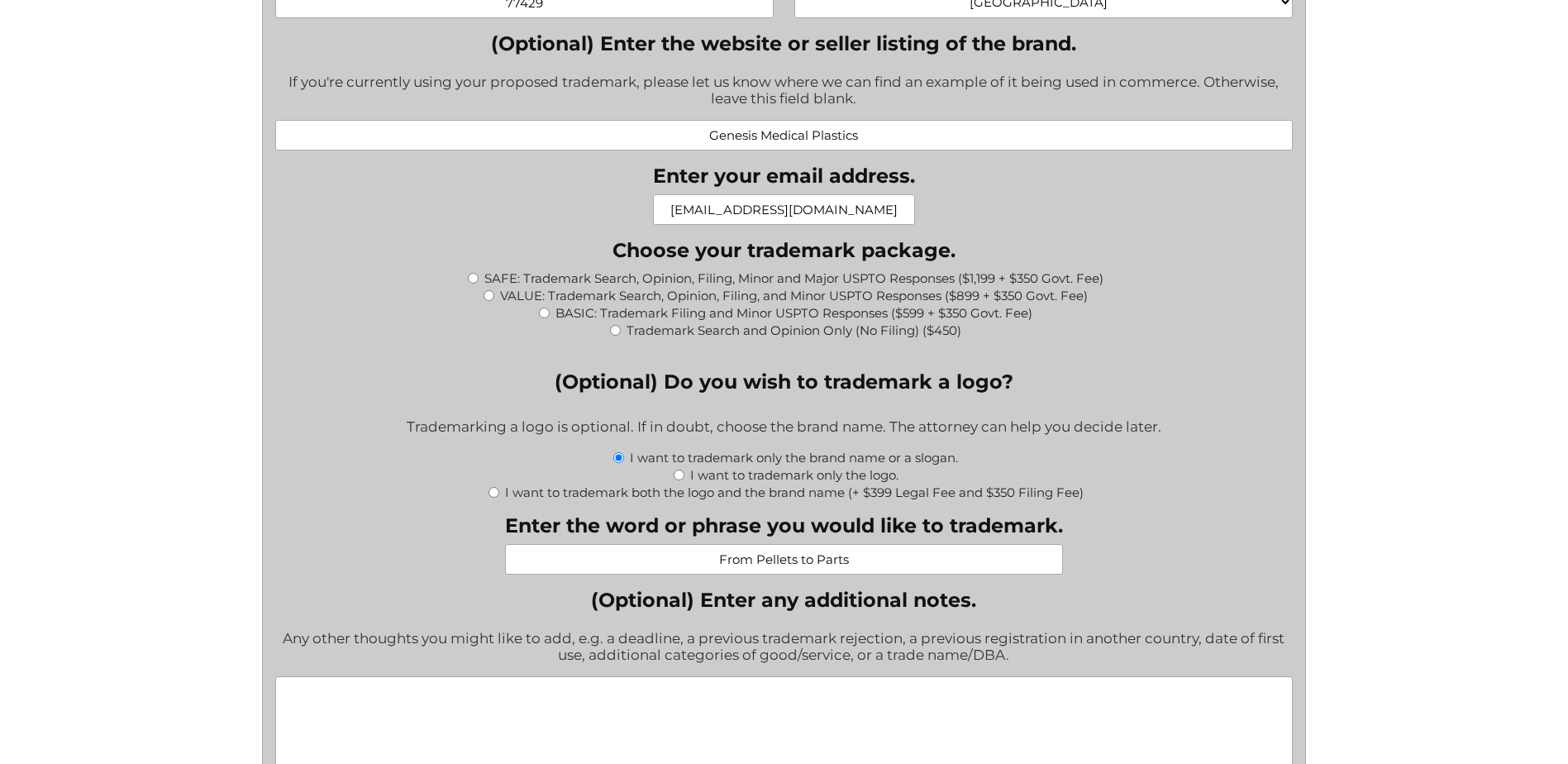
scroll to position [1569, 0]
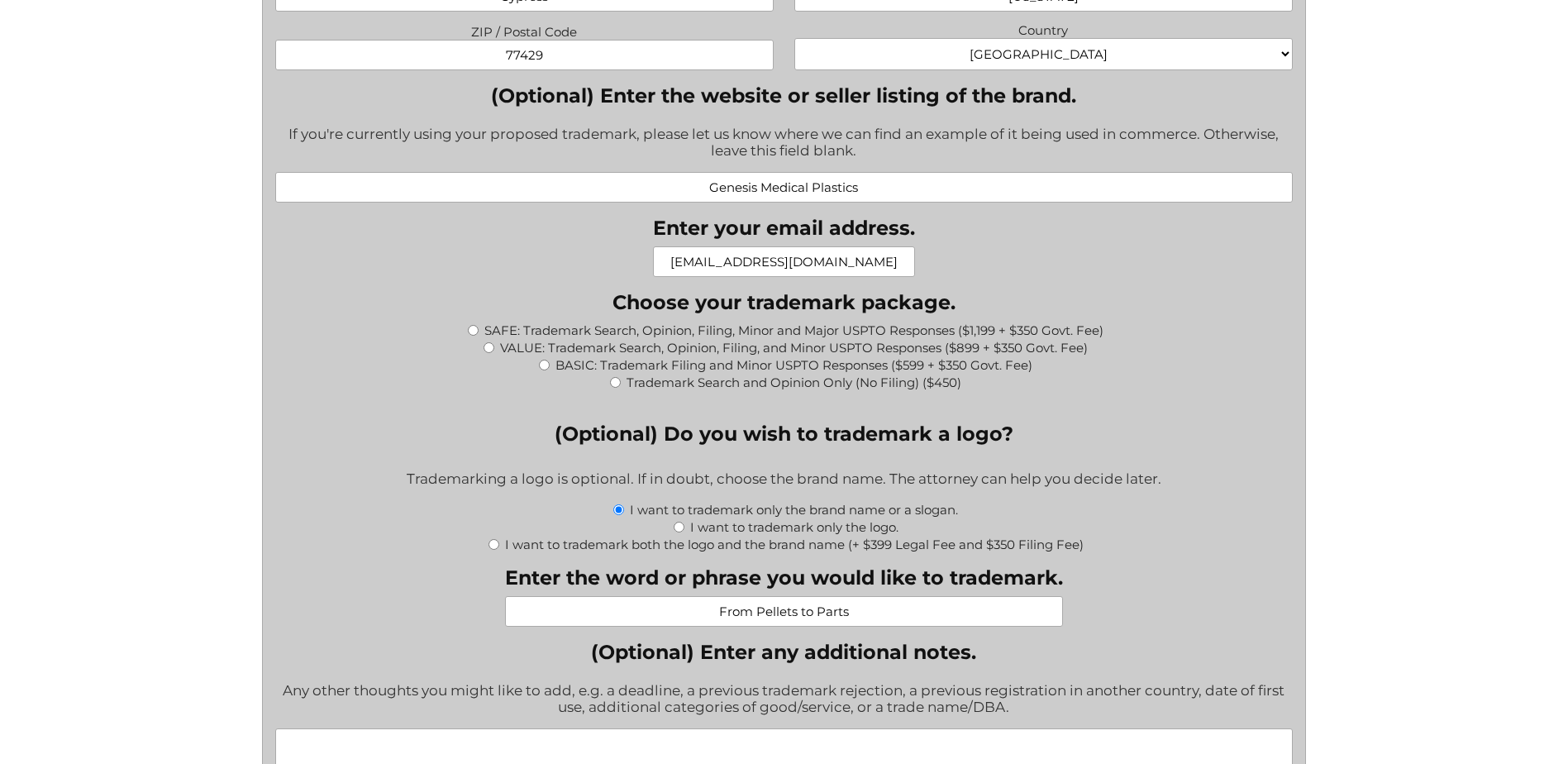
click at [604, 368] on label "BASIC: Trademark Filing and Minor USPTO Responses ($599 + $350 Govt. Fee)" at bounding box center [794, 365] width 477 height 16
click at [550, 368] on input "BASIC: Trademark Filing and Minor USPTO Responses ($599 + $350 Govt. Fee)" at bounding box center [544, 364] width 10 height 10
radio input "true"
type input "$949.00"
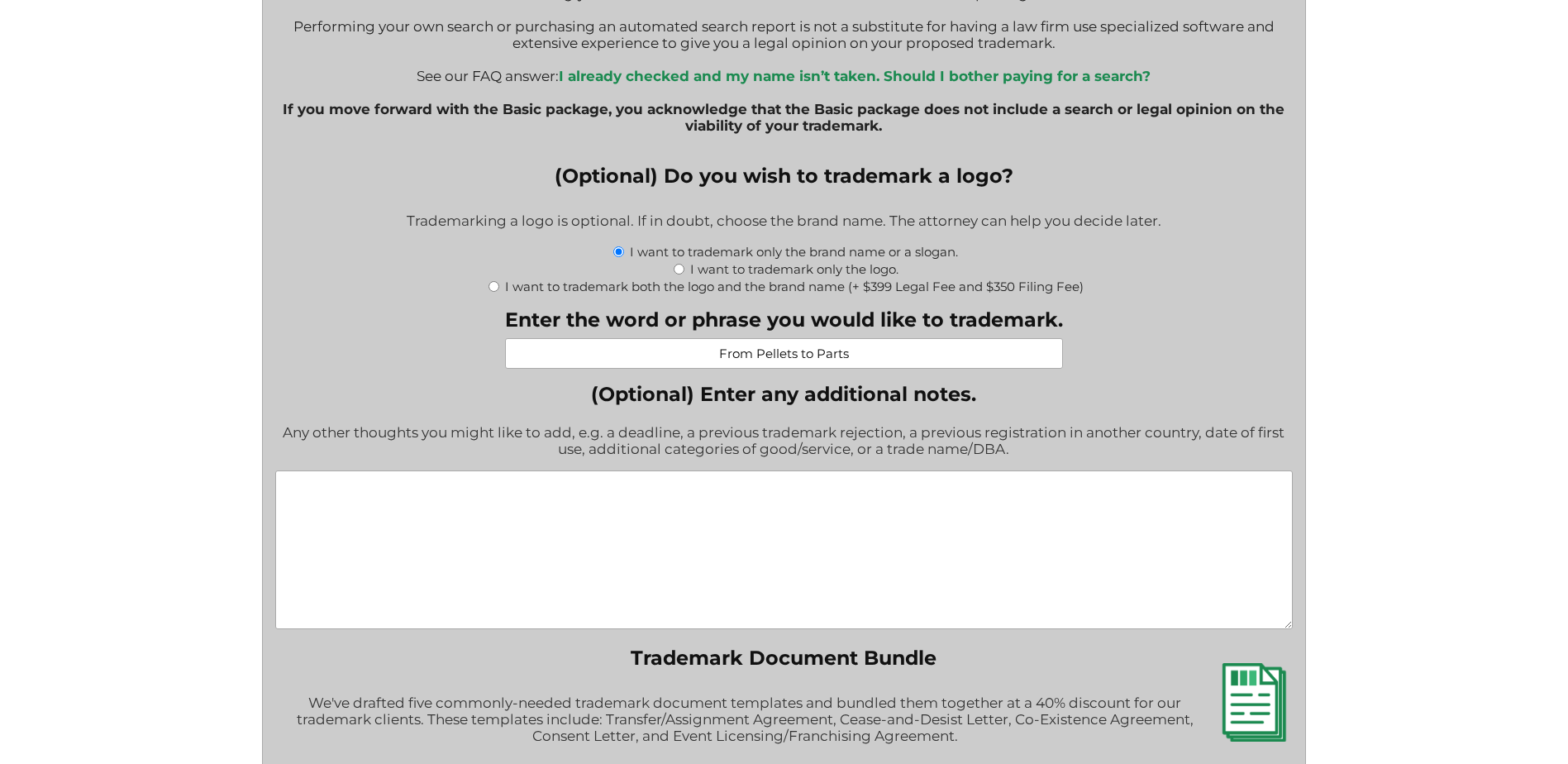
scroll to position [2548, 0]
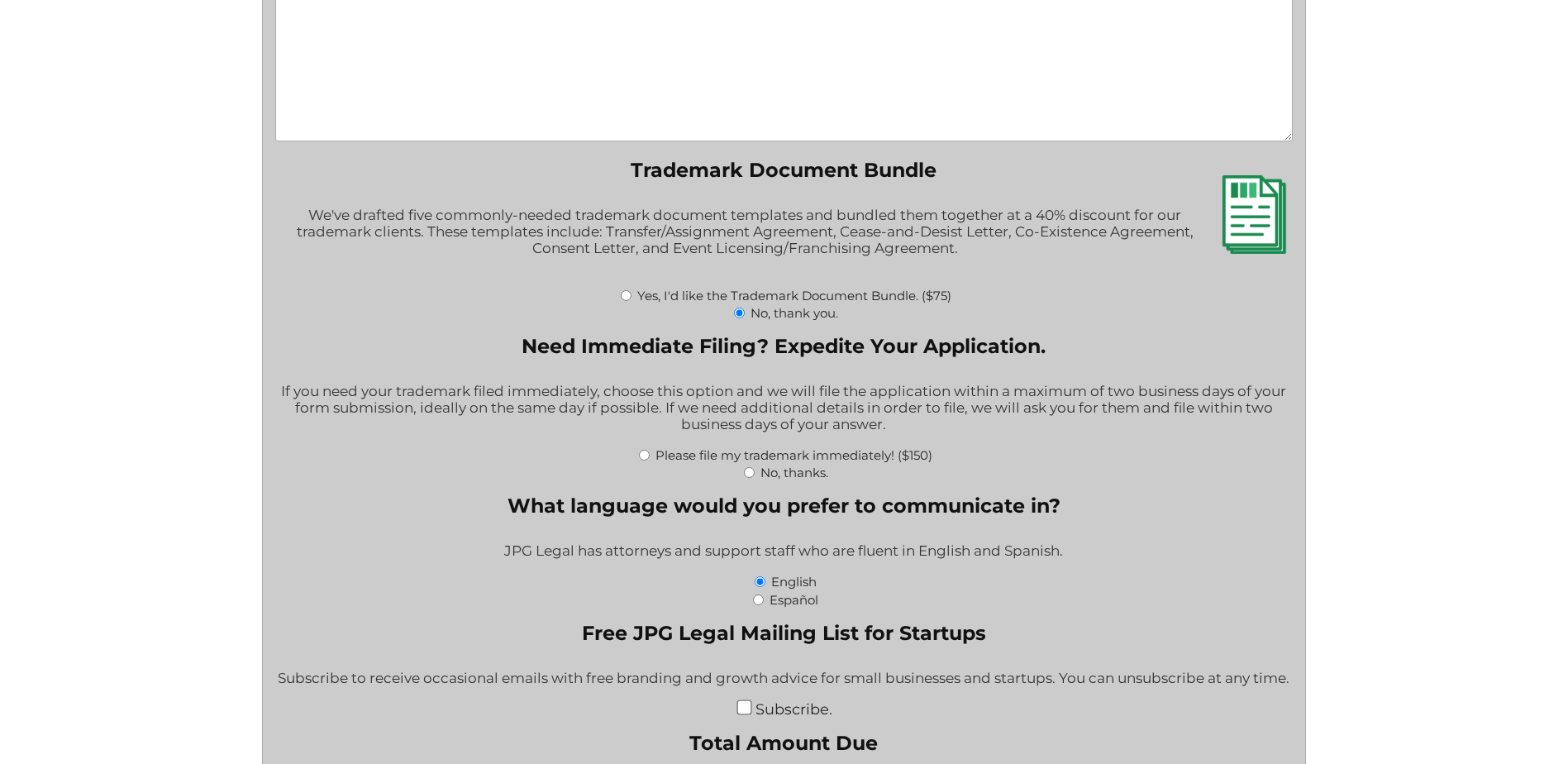
click at [787, 478] on label "No, thanks." at bounding box center [794, 472] width 68 height 16
click at [755, 478] on input "No, thanks." at bounding box center [750, 472] width 10 height 10
radio input "true"
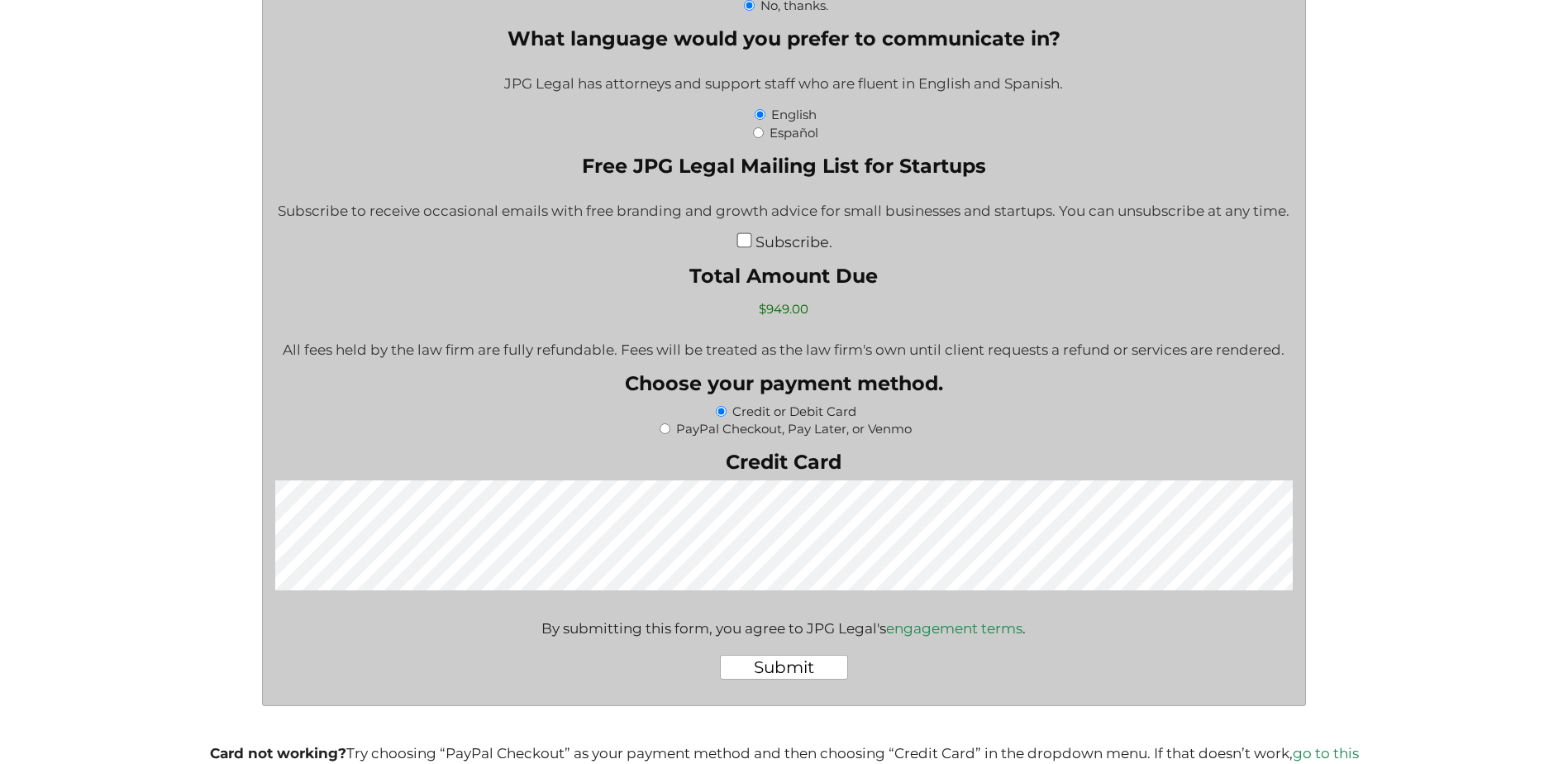
scroll to position [3044, 0]
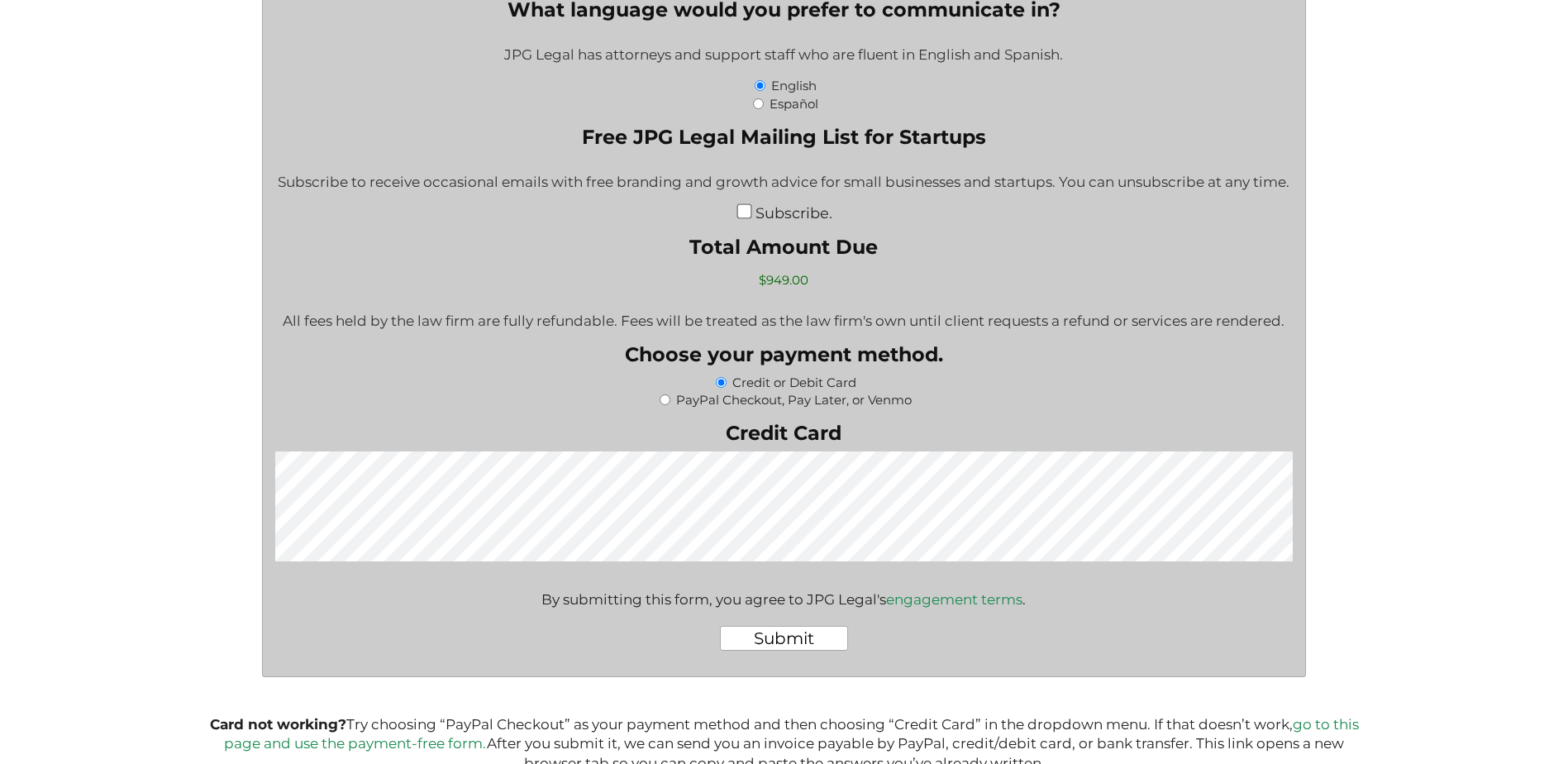
click at [775, 641] on input "Submit" at bounding box center [784, 637] width 128 height 25
